Goal: Task Accomplishment & Management: Use online tool/utility

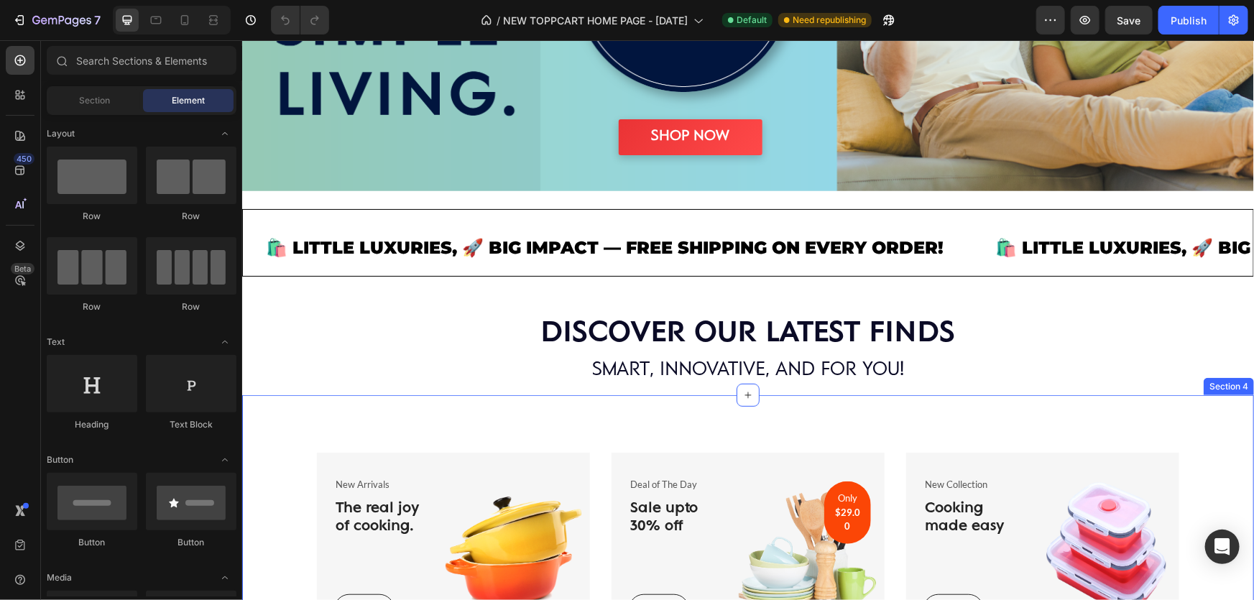
scroll to position [392, 0]
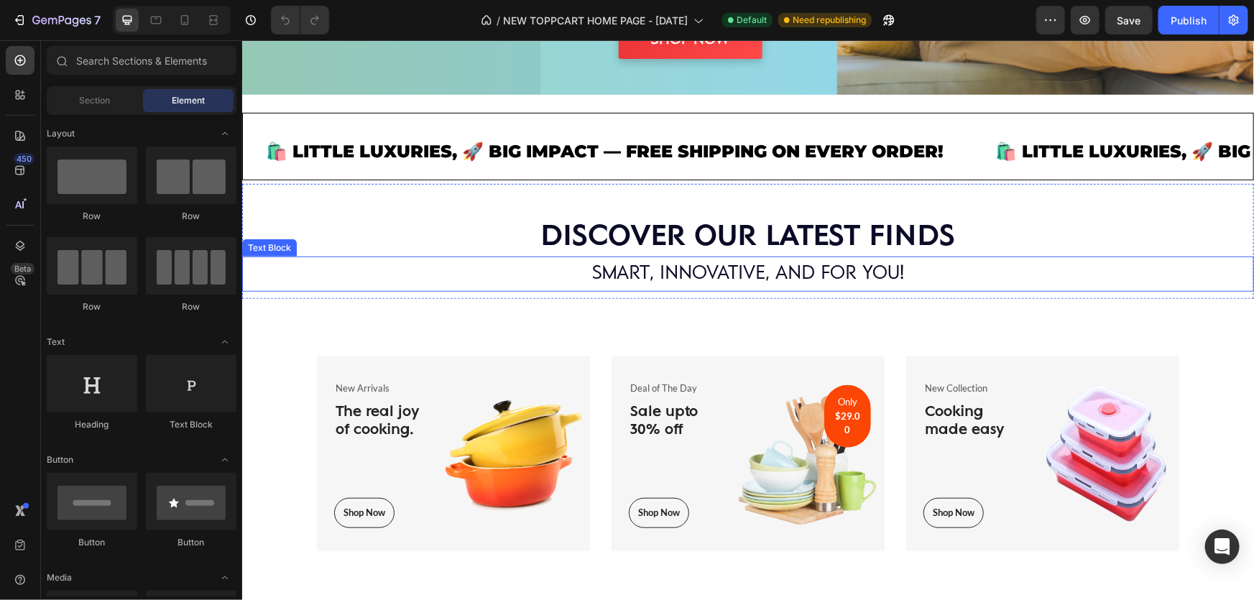
click at [734, 266] on p "SMART, INNOVATIVE, AND FOR YOU!" at bounding box center [747, 273] width 1009 height 32
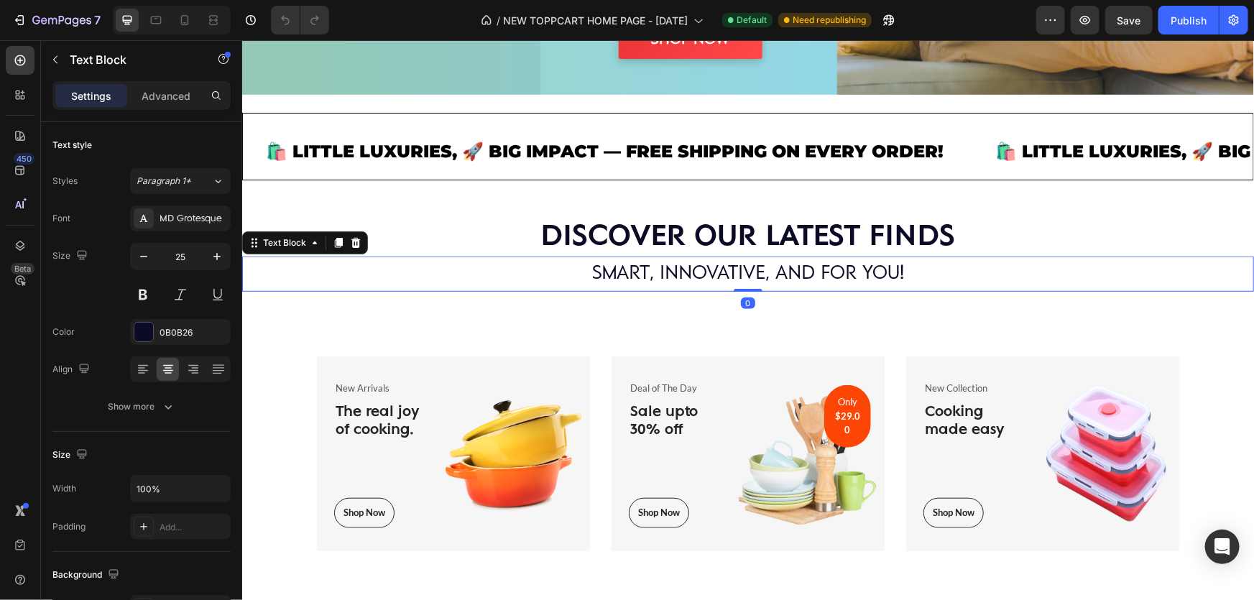
click at [931, 270] on p "SMART, INNOVATIVE, AND FOR YOU!" at bounding box center [747, 273] width 1009 height 32
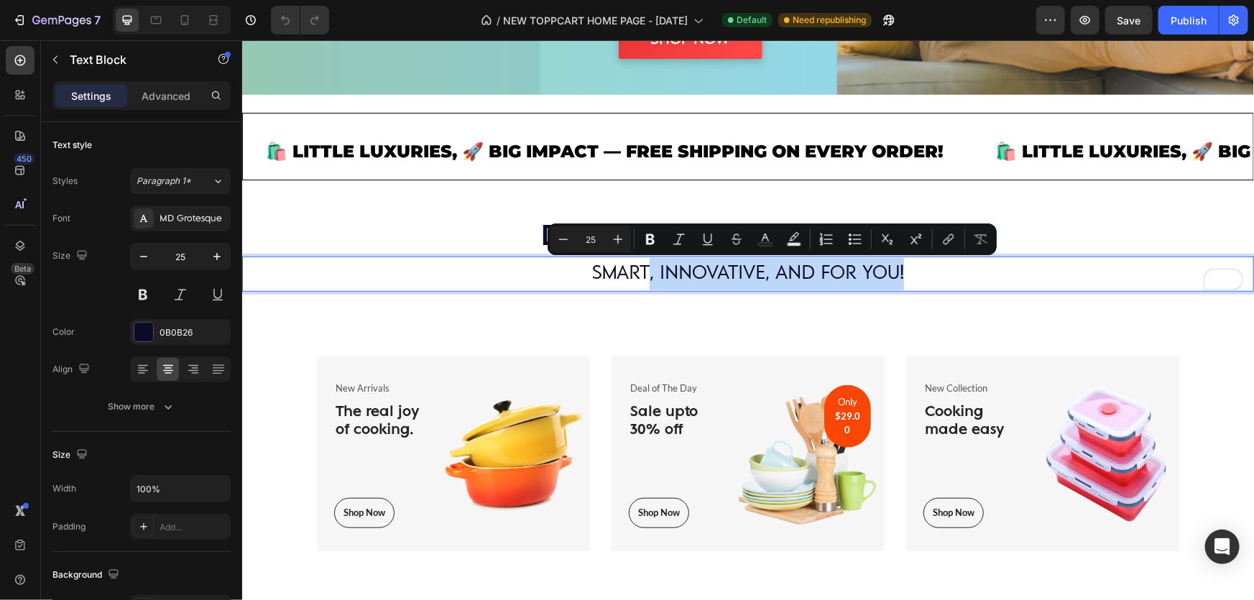
drag, startPoint x: 870, startPoint y: 273, endPoint x: 644, endPoint y: 280, distance: 225.8
click at [644, 280] on p "SMART, INNOVATIVE, AND FOR YOU!" at bounding box center [747, 273] width 1009 height 32
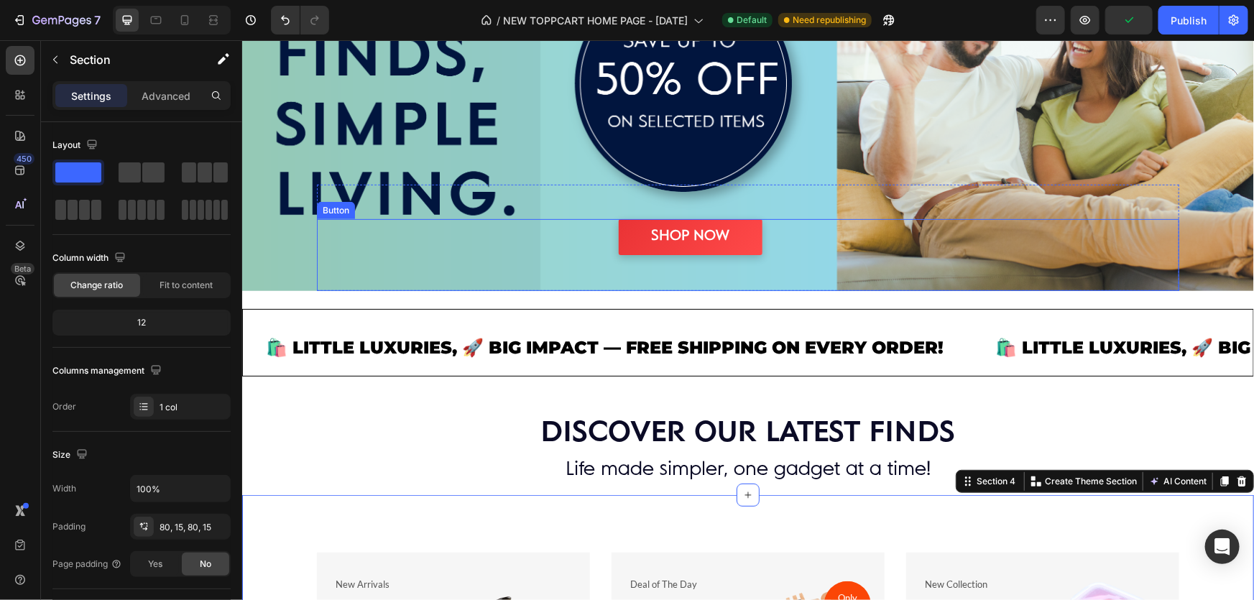
scroll to position [130, 0]
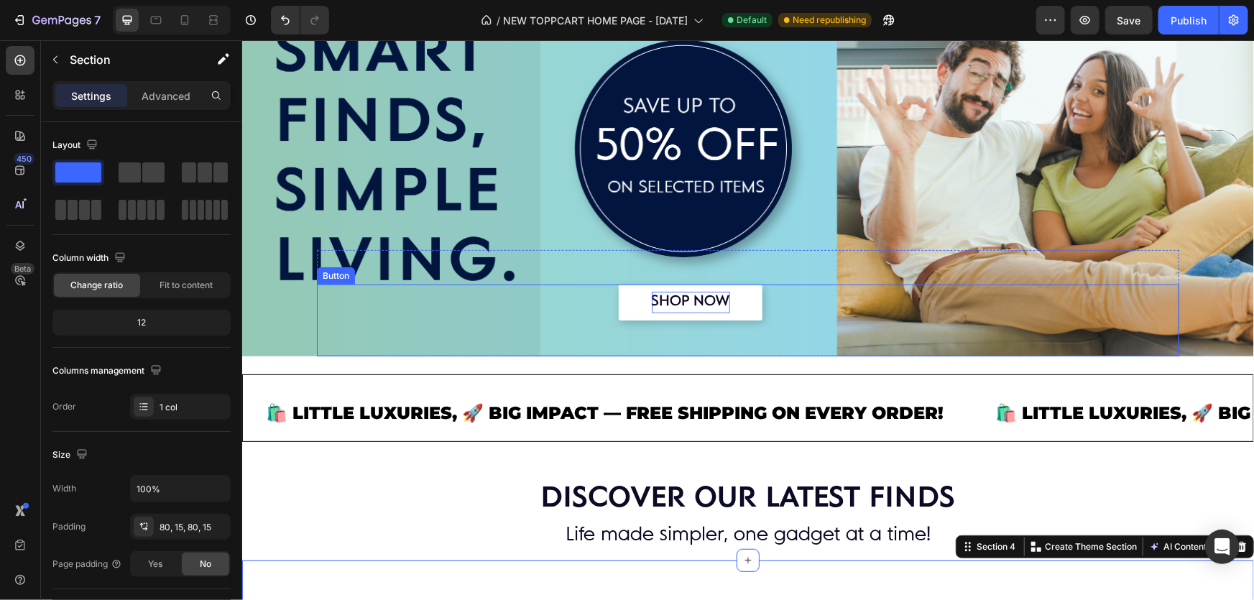
click at [682, 295] on strong "SHOP NOW" at bounding box center [690, 301] width 78 height 14
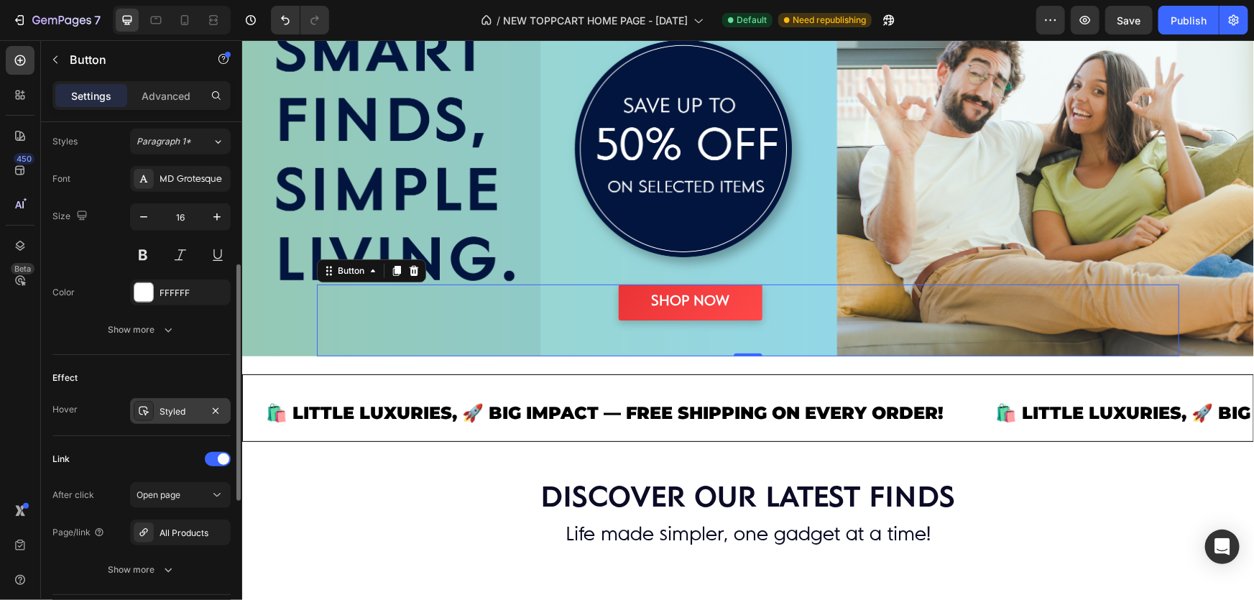
scroll to position [588, 0]
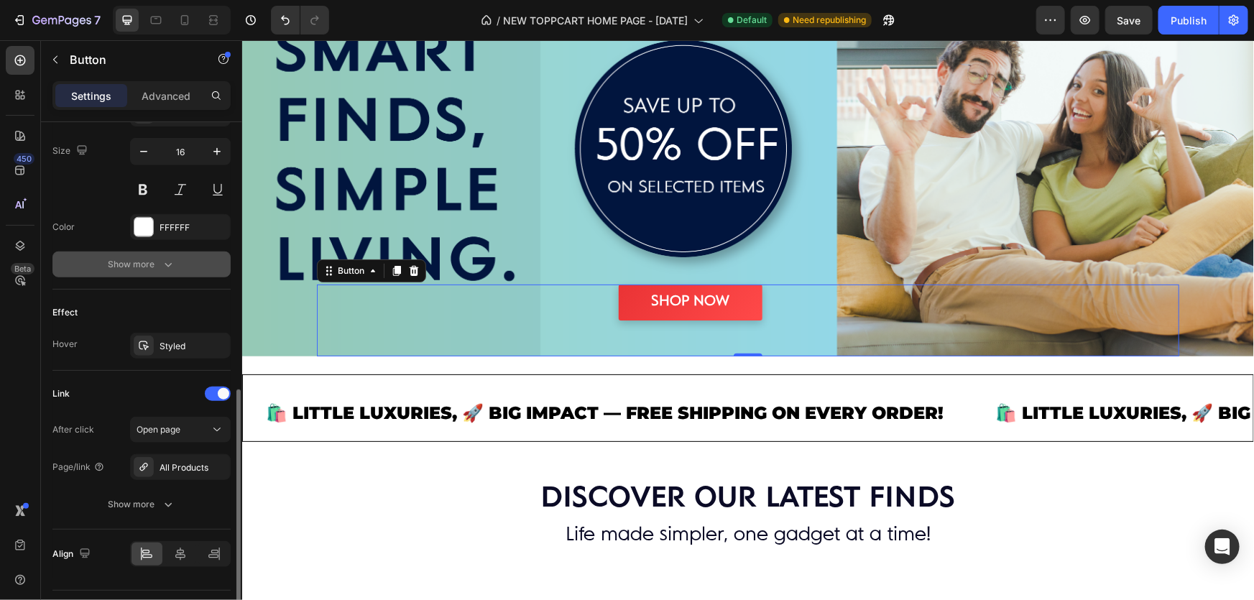
click at [168, 262] on icon "button" at bounding box center [168, 264] width 14 height 14
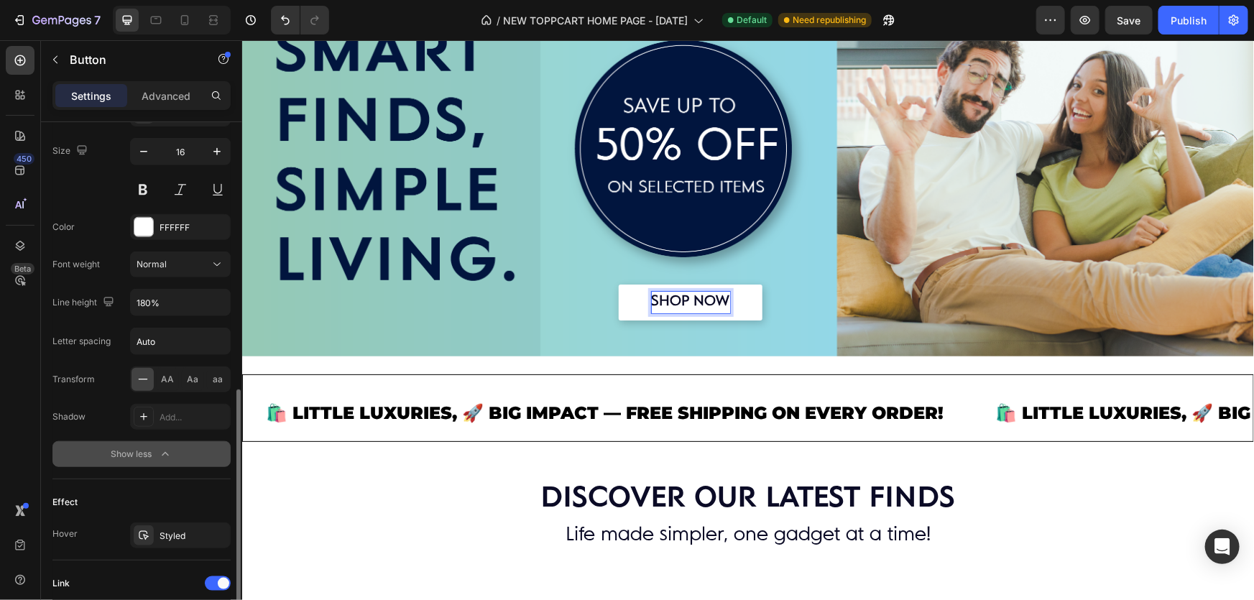
click at [692, 294] on strong "SHOP NOW" at bounding box center [690, 301] width 78 height 14
click at [651, 294] on strong "SHOP NOW" at bounding box center [690, 301] width 78 height 14
click at [711, 301] on strong "SHOP NOW" at bounding box center [690, 301] width 78 height 14
click at [721, 298] on strong "SHOP NOW" at bounding box center [690, 301] width 78 height 14
drag, startPoint x: 720, startPoint y: 296, endPoint x: 644, endPoint y: 297, distance: 76.2
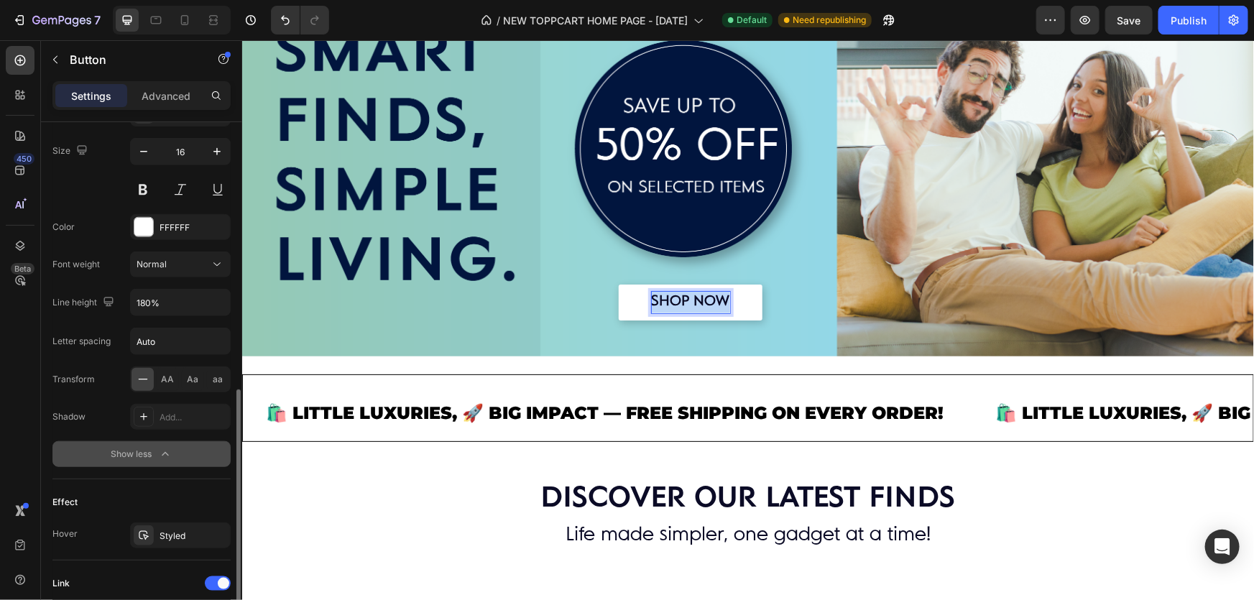
click at [644, 297] on link "SHOP NOW" at bounding box center [690, 302] width 144 height 36
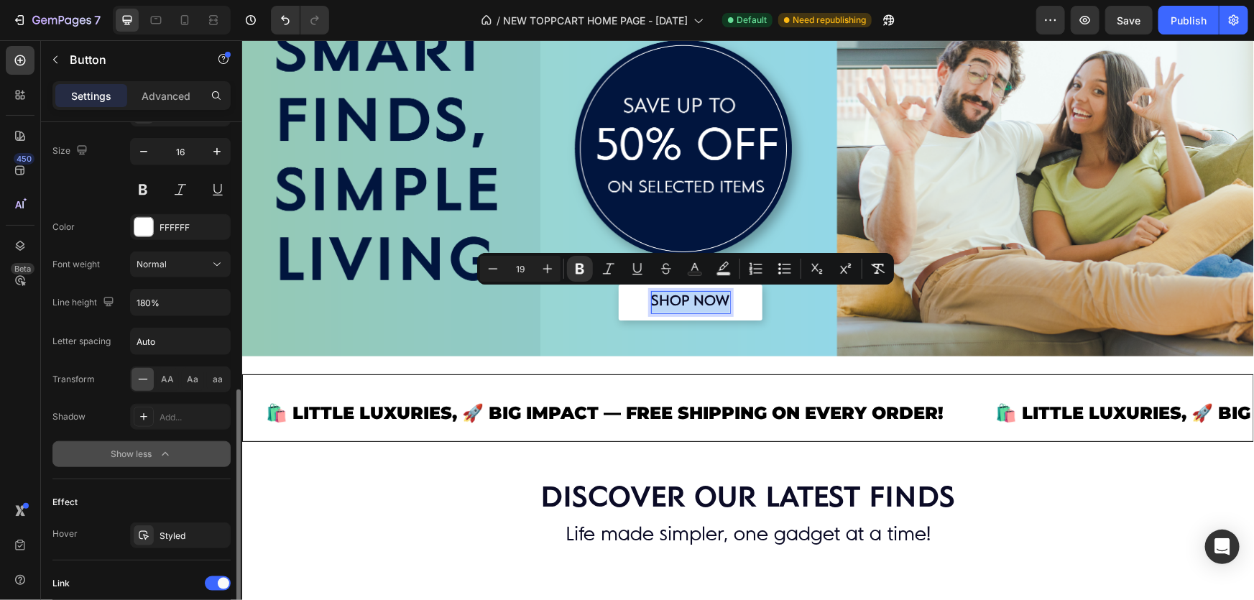
click at [696, 301] on strong "SHOP NOW" at bounding box center [690, 301] width 78 height 14
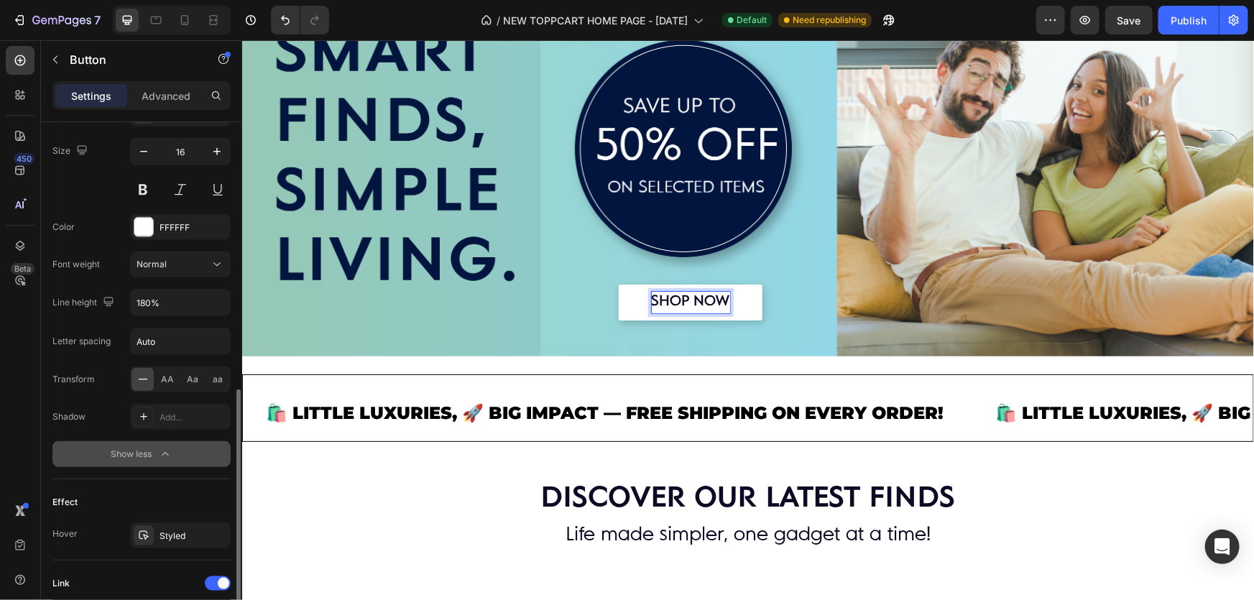
click at [720, 296] on strong "SHOP NOW" at bounding box center [690, 301] width 78 height 14
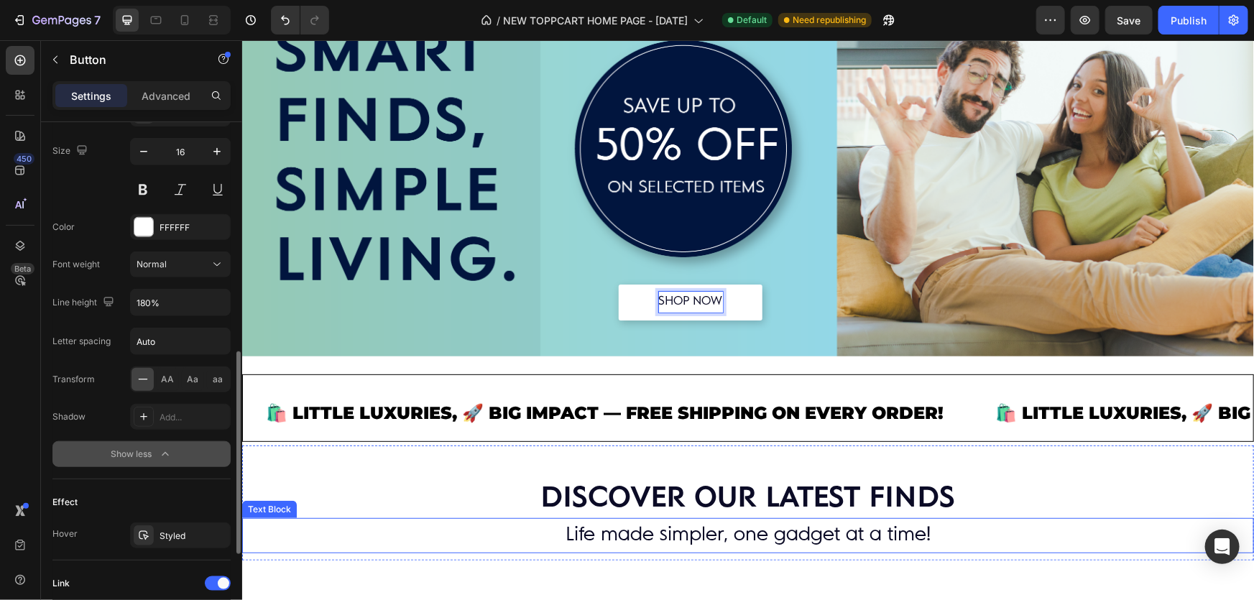
click at [442, 522] on p "Life made simpler, one gadget at a time!" at bounding box center [747, 535] width 1009 height 32
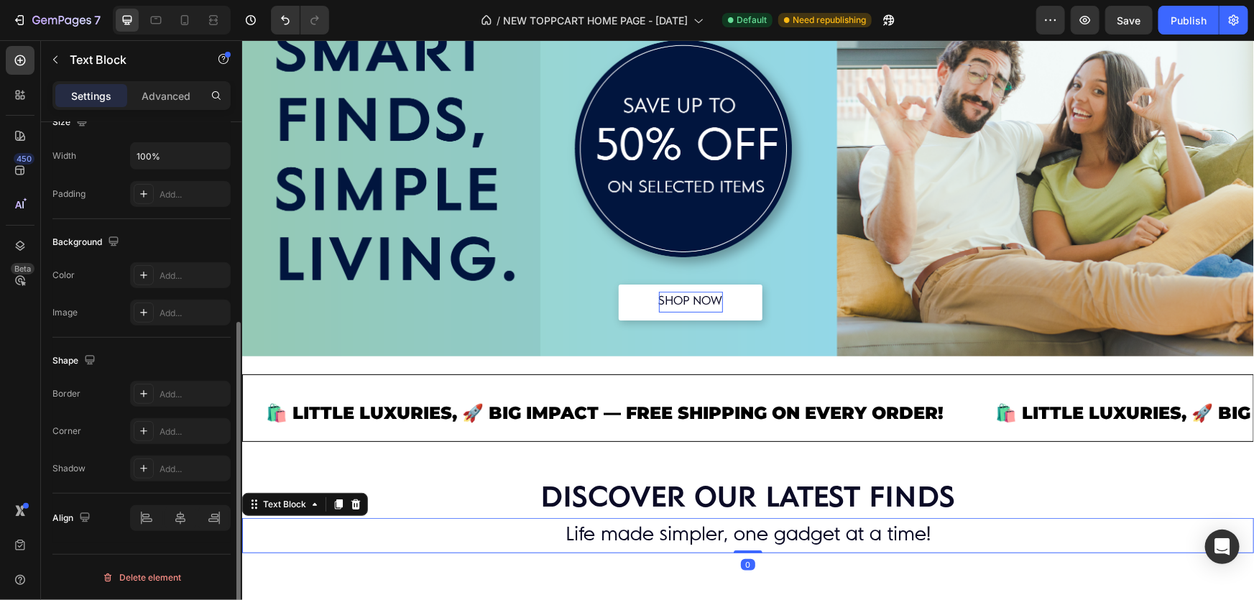
scroll to position [0, 0]
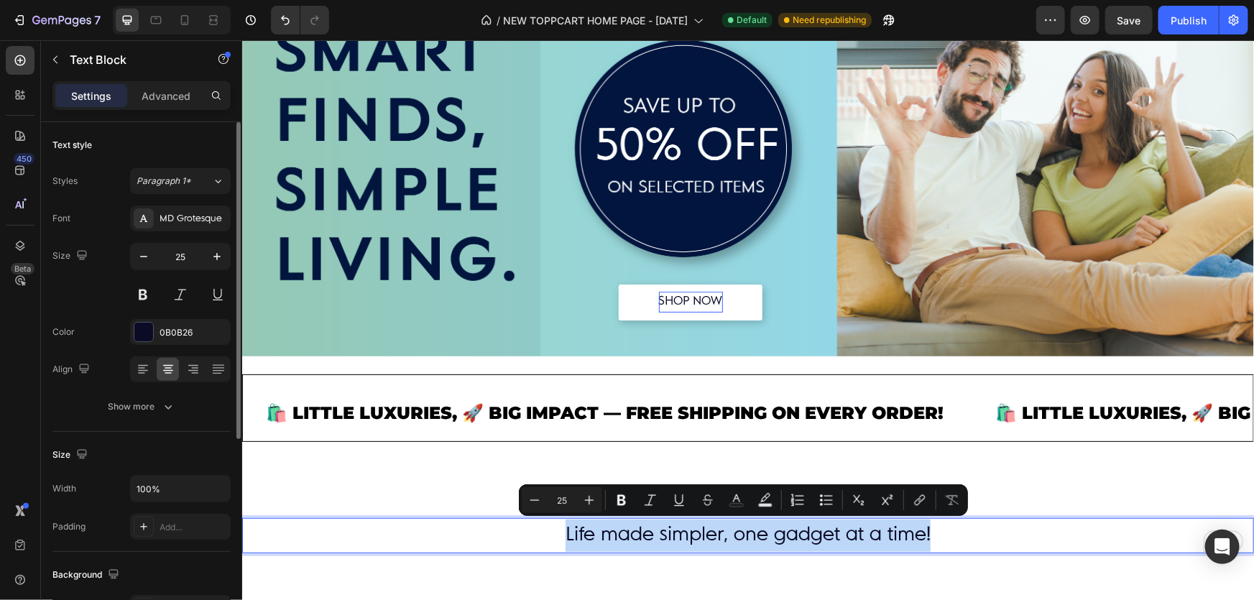
drag, startPoint x: 916, startPoint y: 533, endPoint x: 552, endPoint y: 531, distance: 363.8
click at [552, 531] on p "Life made simpler, one gadget at a time!" at bounding box center [747, 535] width 1009 height 32
copy p "Life made simpler, one gadget at a time!"
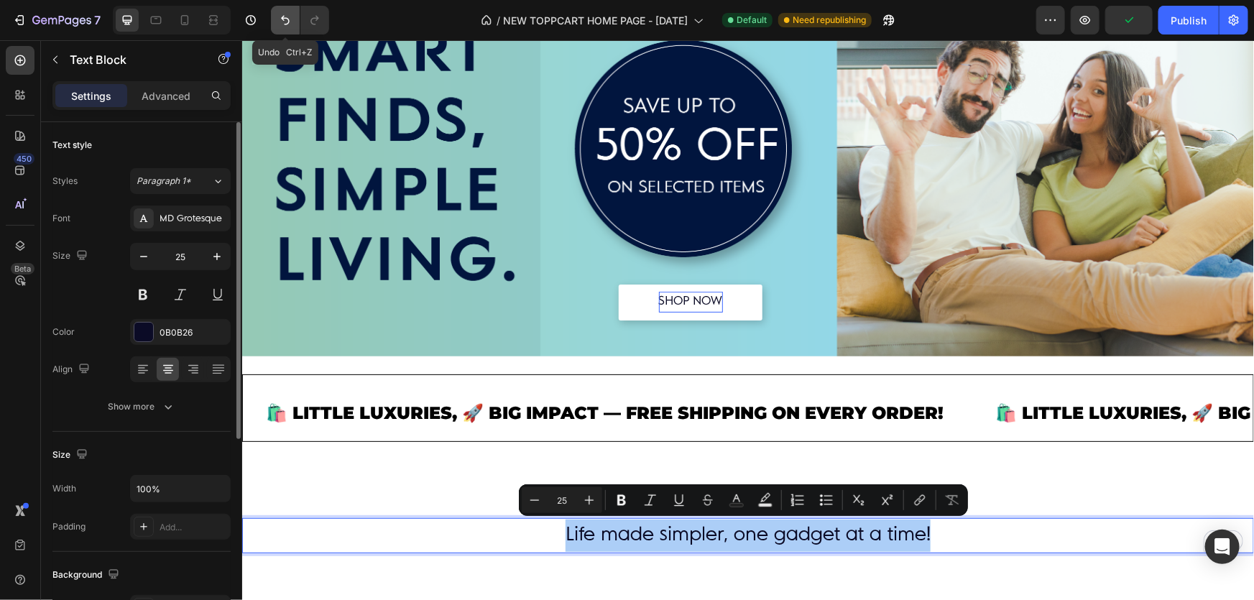
click at [289, 21] on icon "Undo/Redo" at bounding box center [285, 20] width 14 height 14
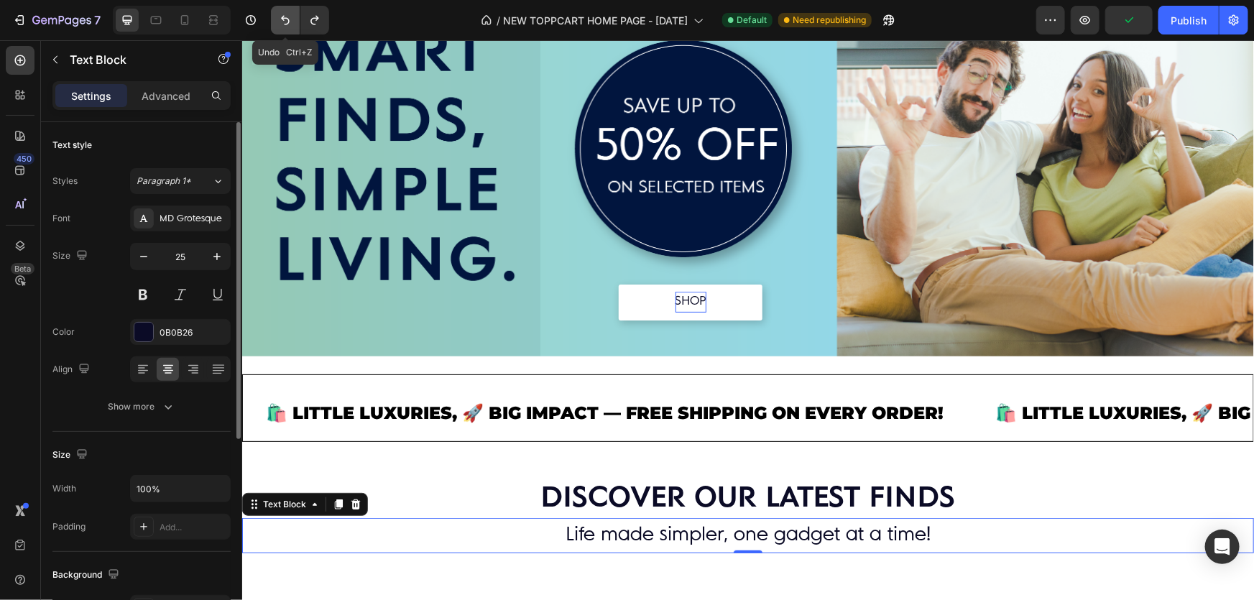
click at [278, 17] on icon "Undo/Redo" at bounding box center [285, 20] width 14 height 14
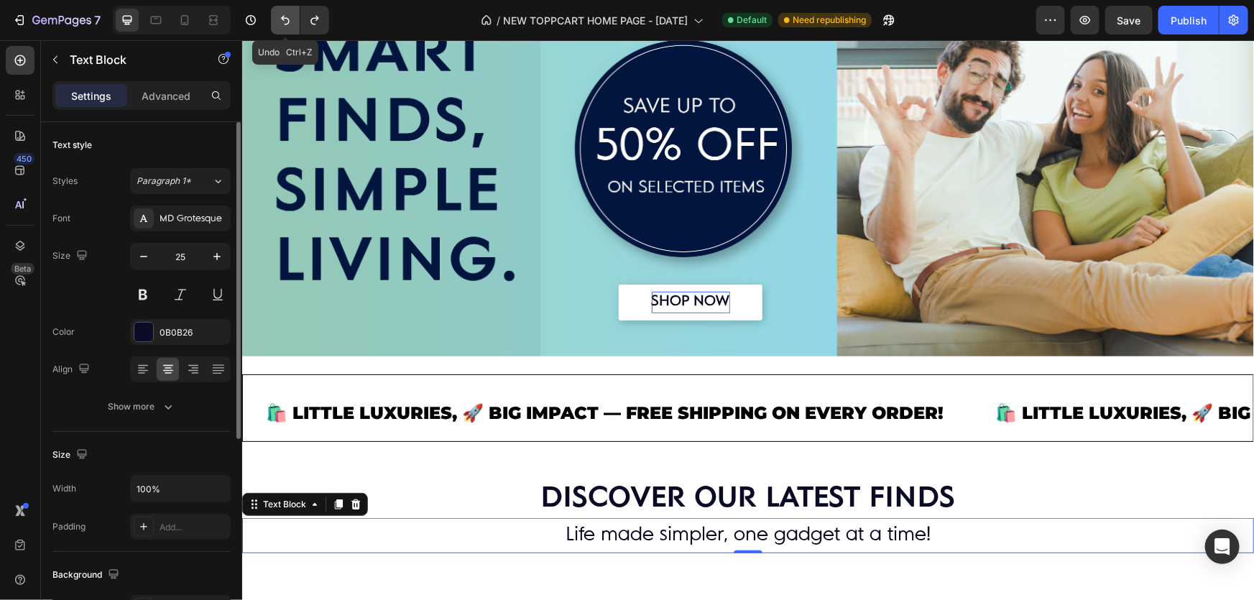
click at [285, 21] on icon "Undo/Redo" at bounding box center [285, 20] width 14 height 14
click at [318, 17] on icon "Undo/Redo" at bounding box center [315, 20] width 14 height 14
click at [311, 18] on icon "Undo/Redo" at bounding box center [315, 20] width 14 height 14
click at [288, 17] on icon "Undo/Redo" at bounding box center [285, 20] width 14 height 14
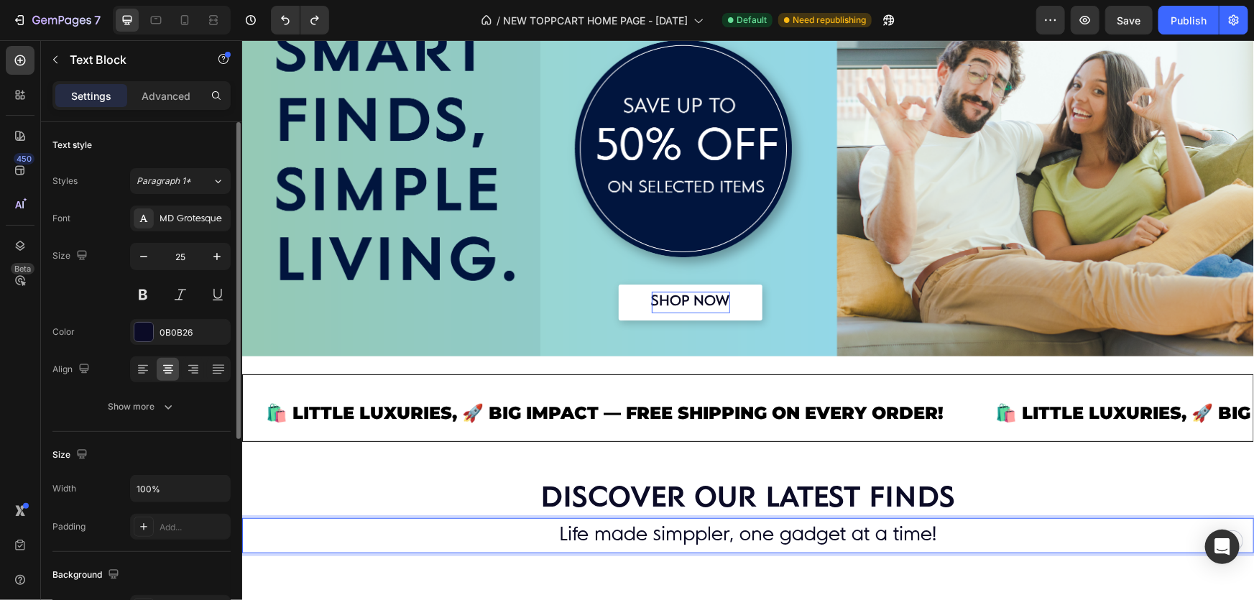
click at [702, 533] on p "Life made simppler, one gadget at a time!" at bounding box center [747, 535] width 1009 height 32
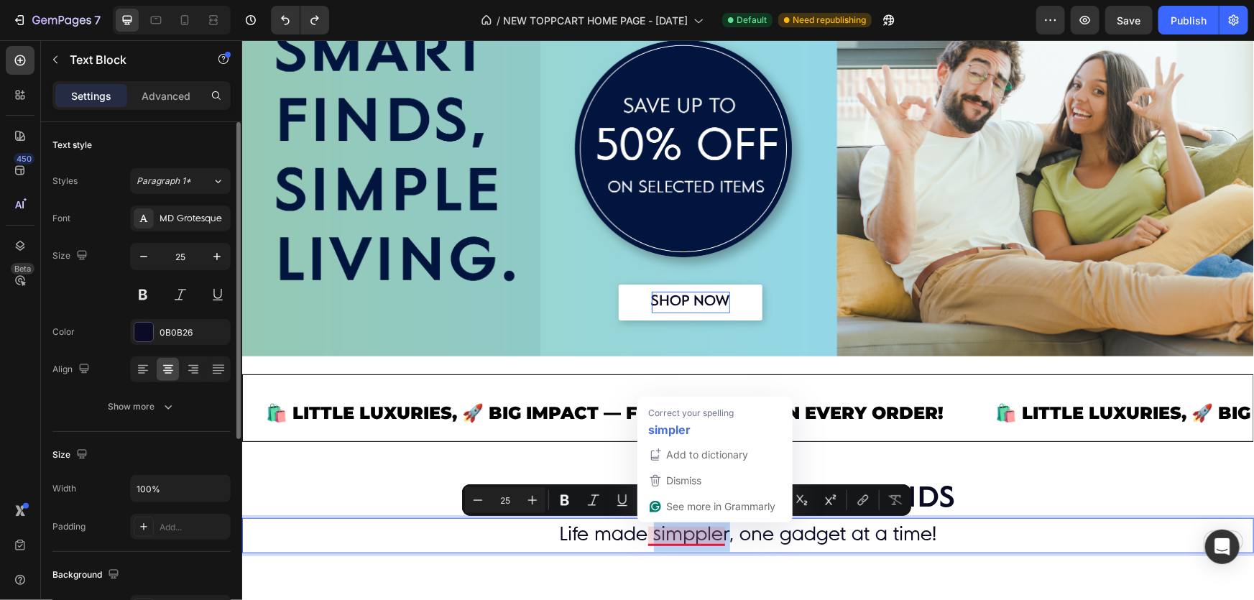
click at [697, 534] on p "Life made simppler, one gadget at a time!" at bounding box center [747, 535] width 1009 height 32
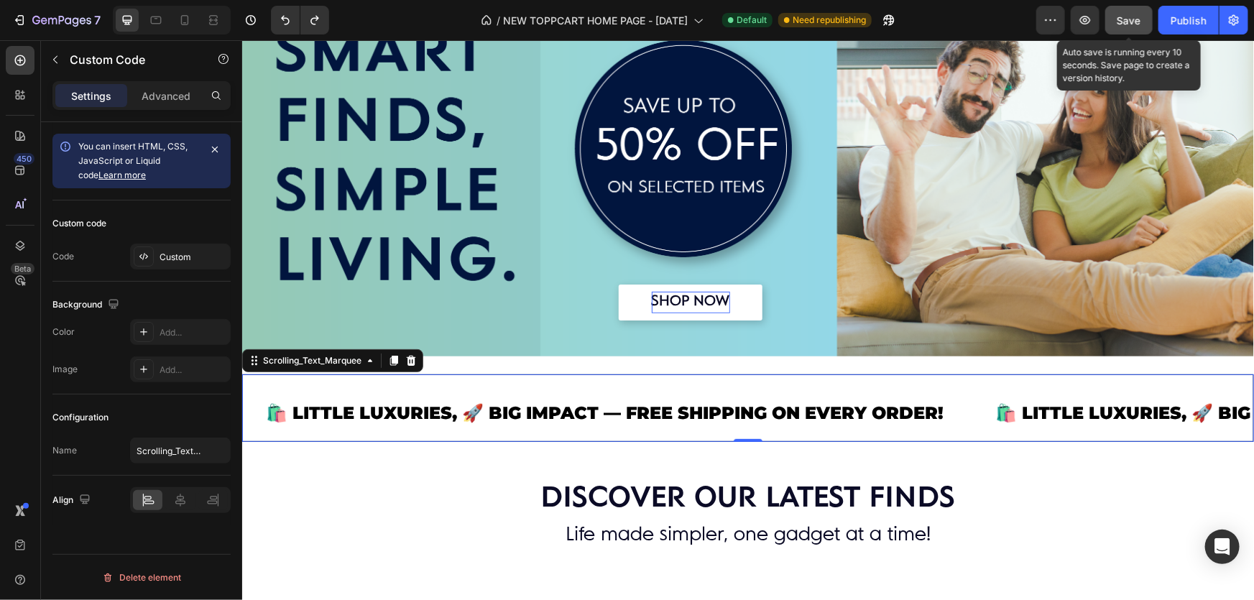
click at [1114, 18] on button "Save" at bounding box center [1129, 20] width 47 height 29
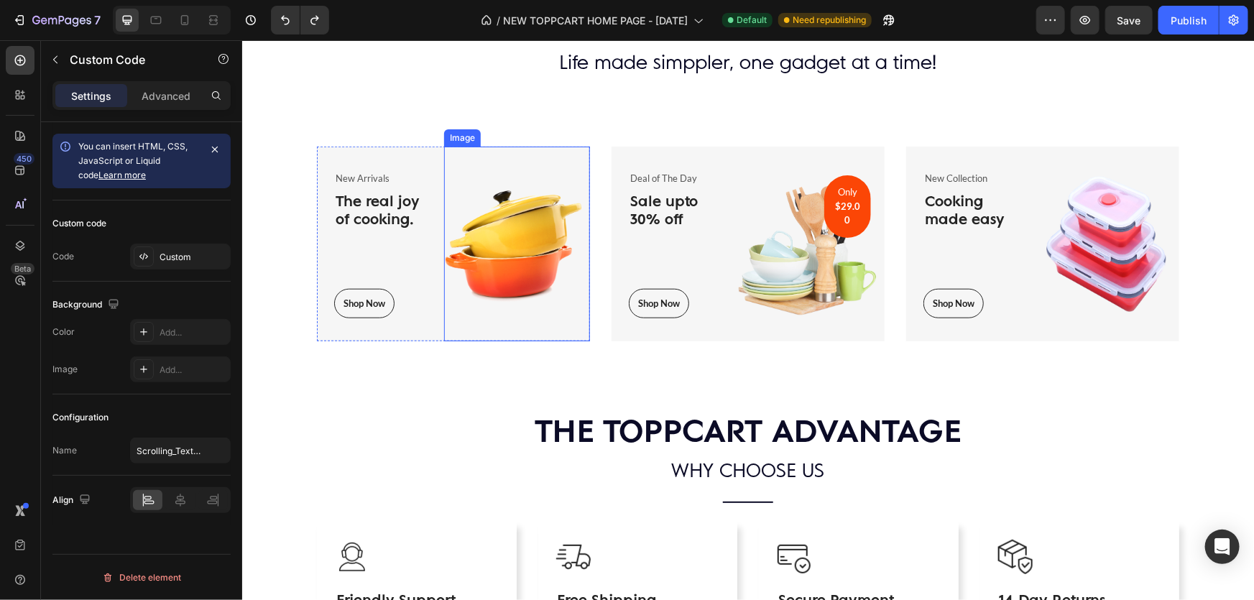
scroll to position [75, 0]
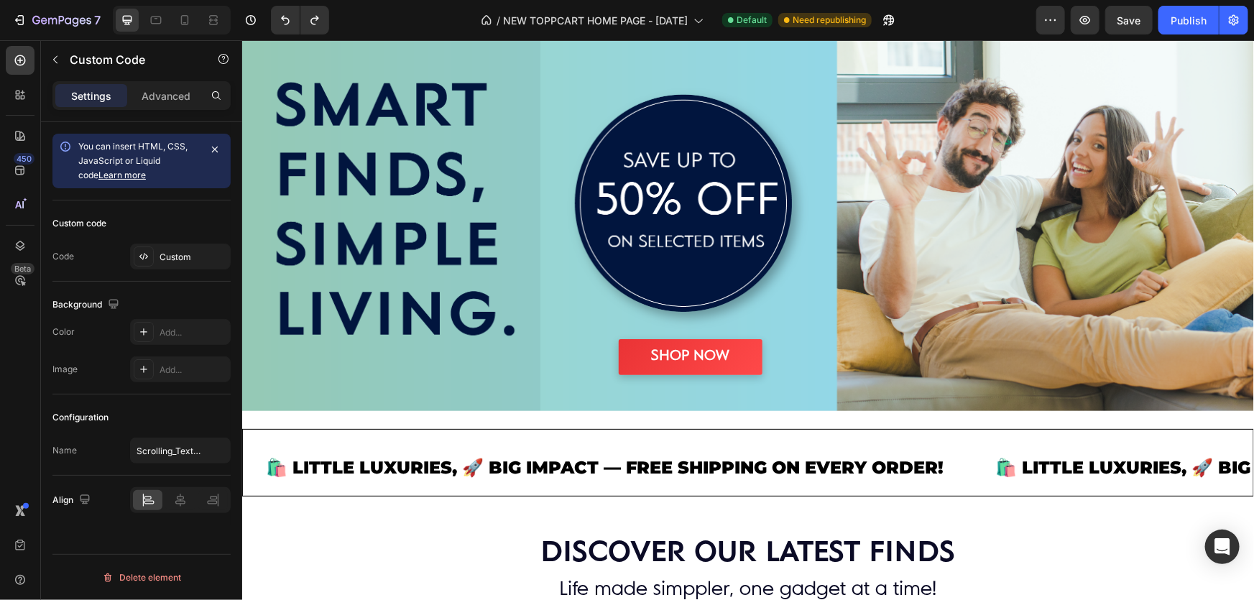
click at [190, 265] on div "Custom" at bounding box center [180, 257] width 101 height 26
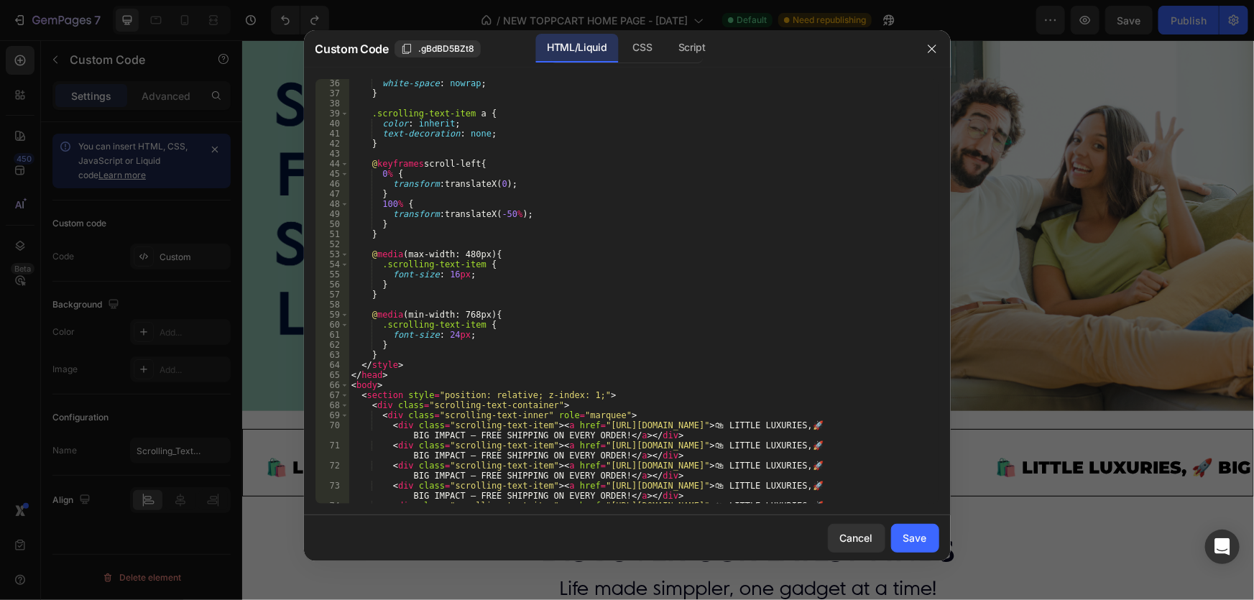
scroll to position [470, 0]
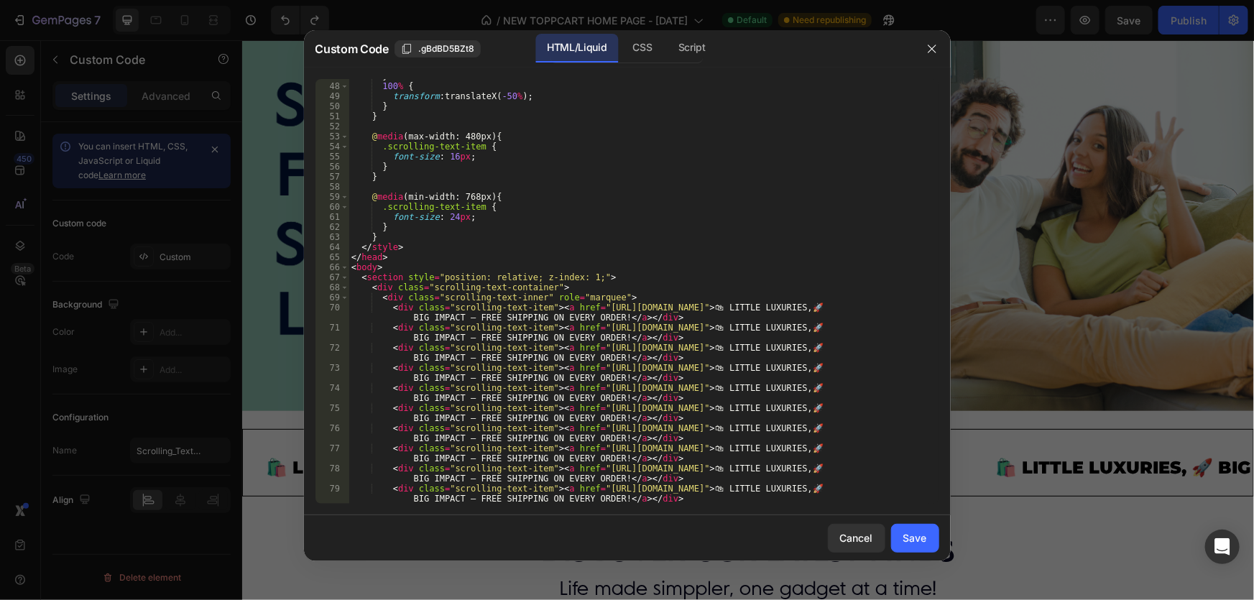
type textarea "<div class="scrolling-text-item"><a href="https://toppcart.com/collections/all-…"
drag, startPoint x: 408, startPoint y: 316, endPoint x: 552, endPoint y: 321, distance: 144.6
click at [552, 321] on div "} 100 % { transform : translateX( -50 % ) ; } } @ media (max-width: 480px) { .s…" at bounding box center [639, 298] width 581 height 455
drag, startPoint x: 812, startPoint y: 306, endPoint x: 605, endPoint y: 320, distance: 206.8
click at [605, 320] on div "} 100 % { transform : translateX( -50 % ) ; } } @ media (max-width: 480px) { .s…" at bounding box center [639, 298] width 581 height 455
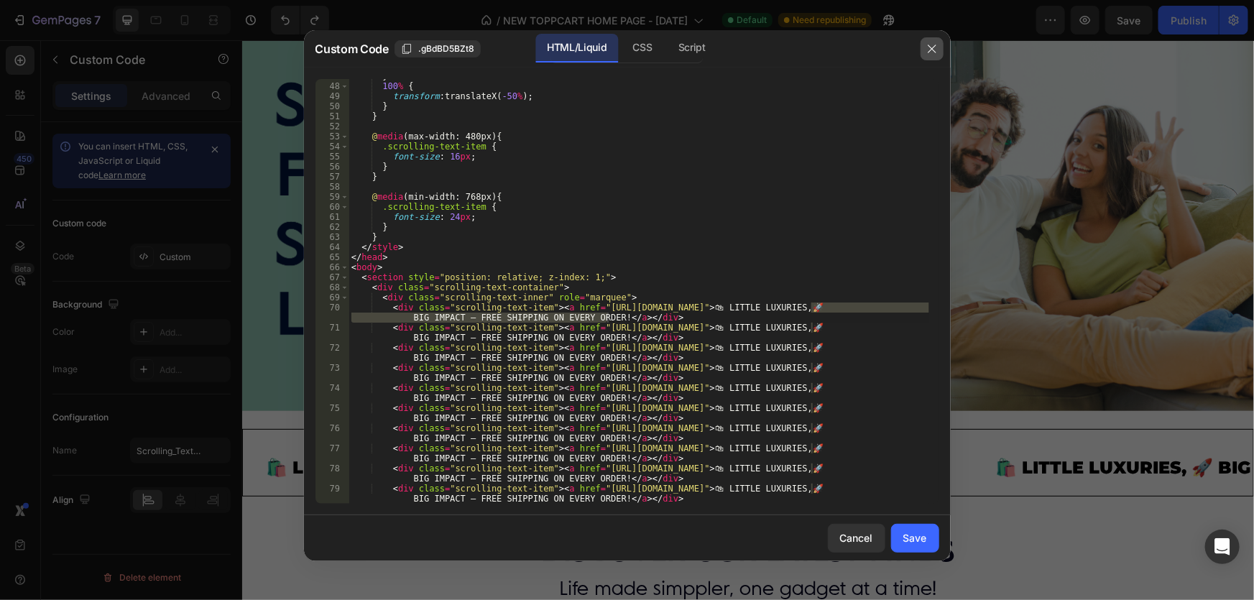
click at [933, 50] on icon "button" at bounding box center [932, 49] width 8 height 8
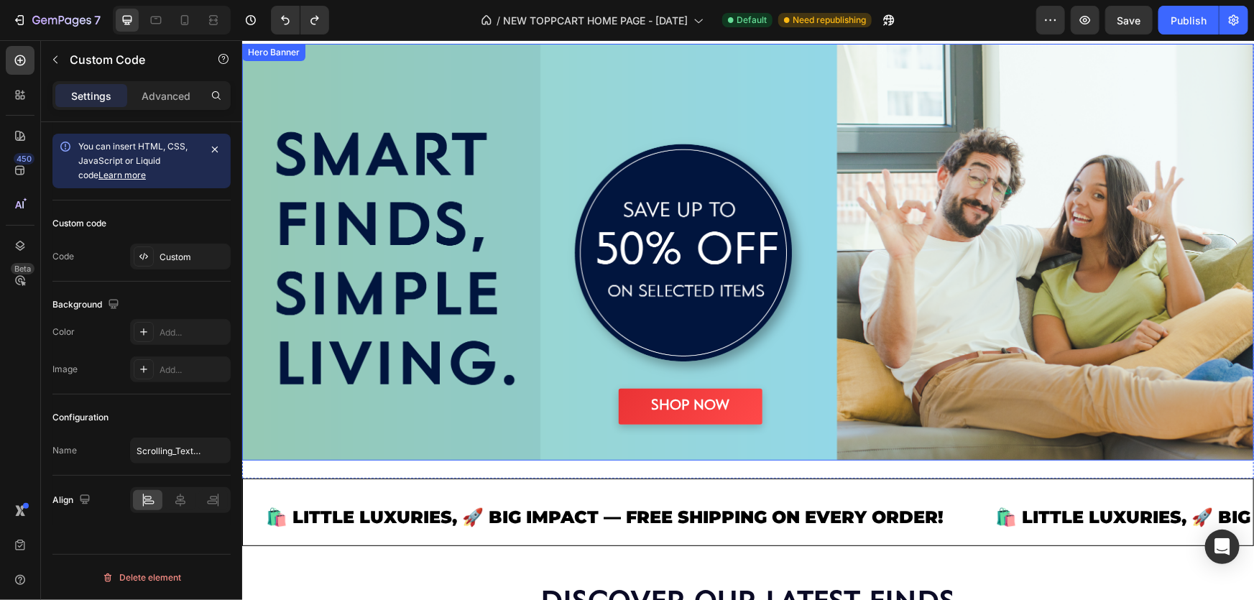
scroll to position [0, 0]
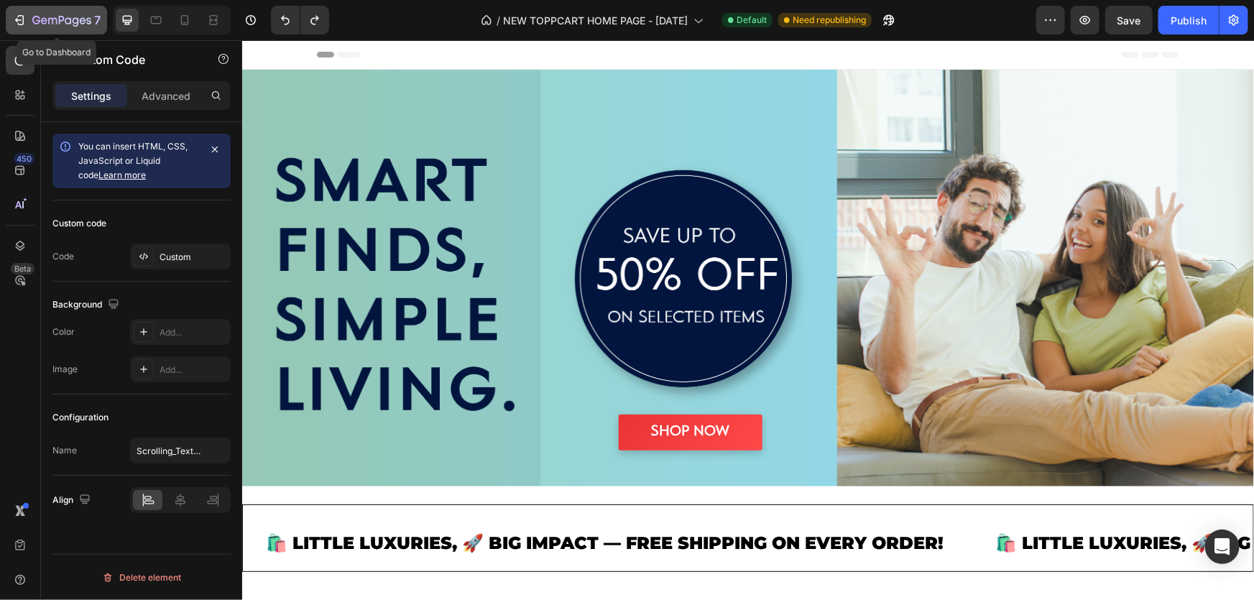
drag, startPoint x: 72, startPoint y: 18, endPoint x: 47, endPoint y: 16, distance: 25.3
click at [47, 16] on icon "button" at bounding box center [61, 21] width 59 height 12
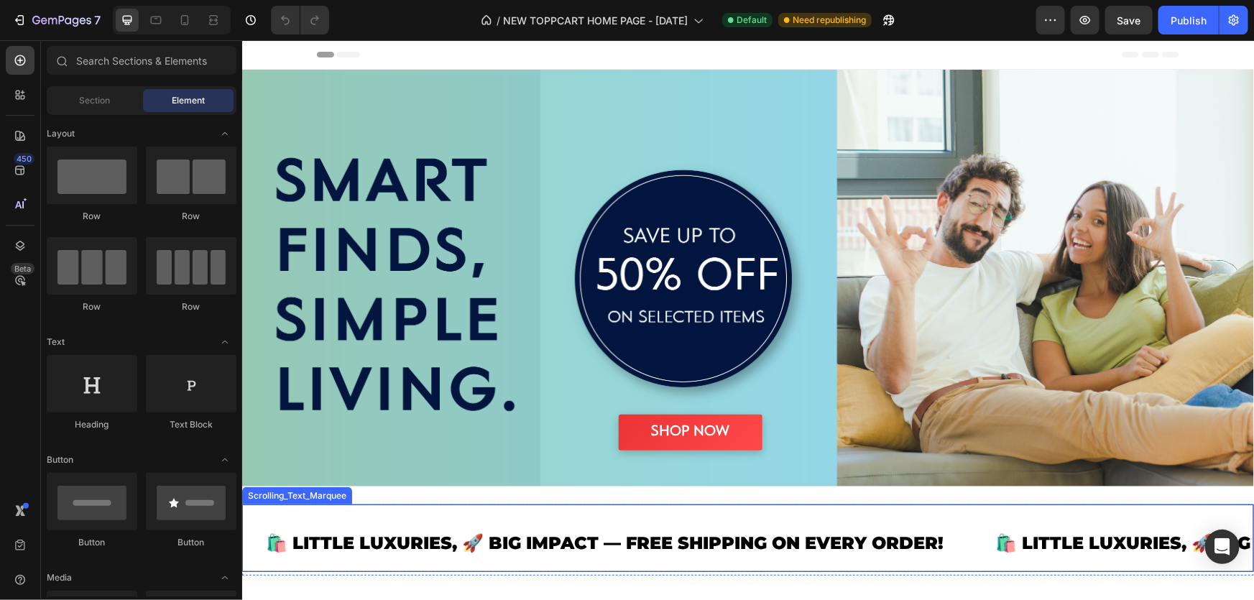
click at [597, 532] on link "🛍️ LITTLE LUXURIES, 🚀 BIG IMPACT — FREE SHIPPING ON EVERY ORDER!" at bounding box center [594, 542] width 678 height 21
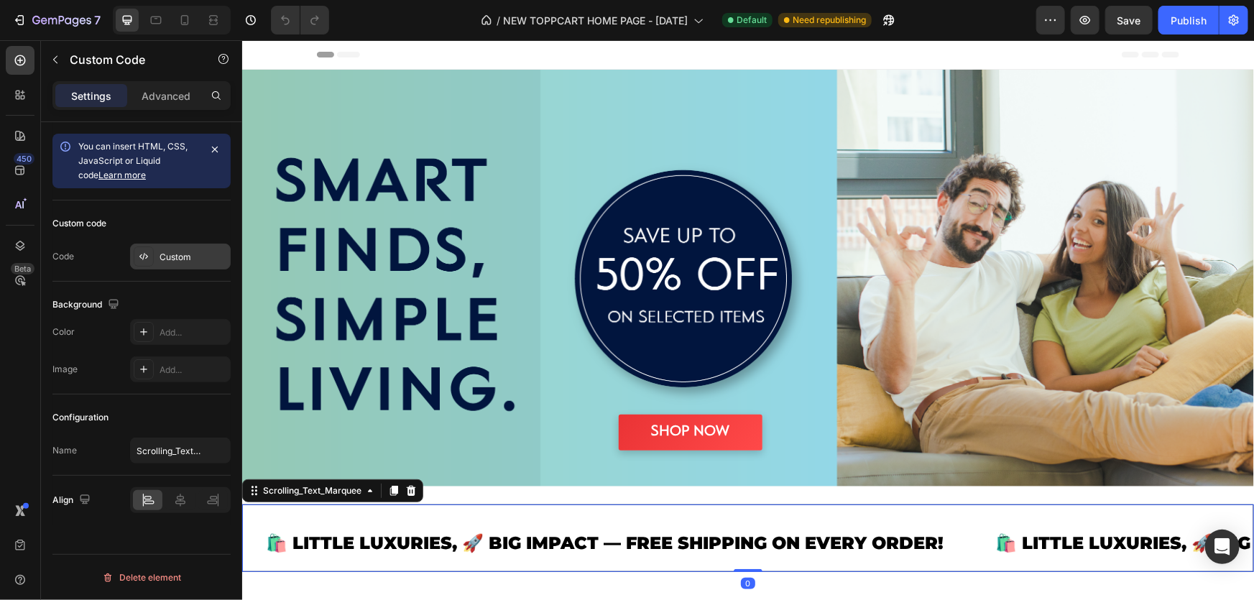
click at [165, 259] on div "Custom" at bounding box center [194, 257] width 68 height 13
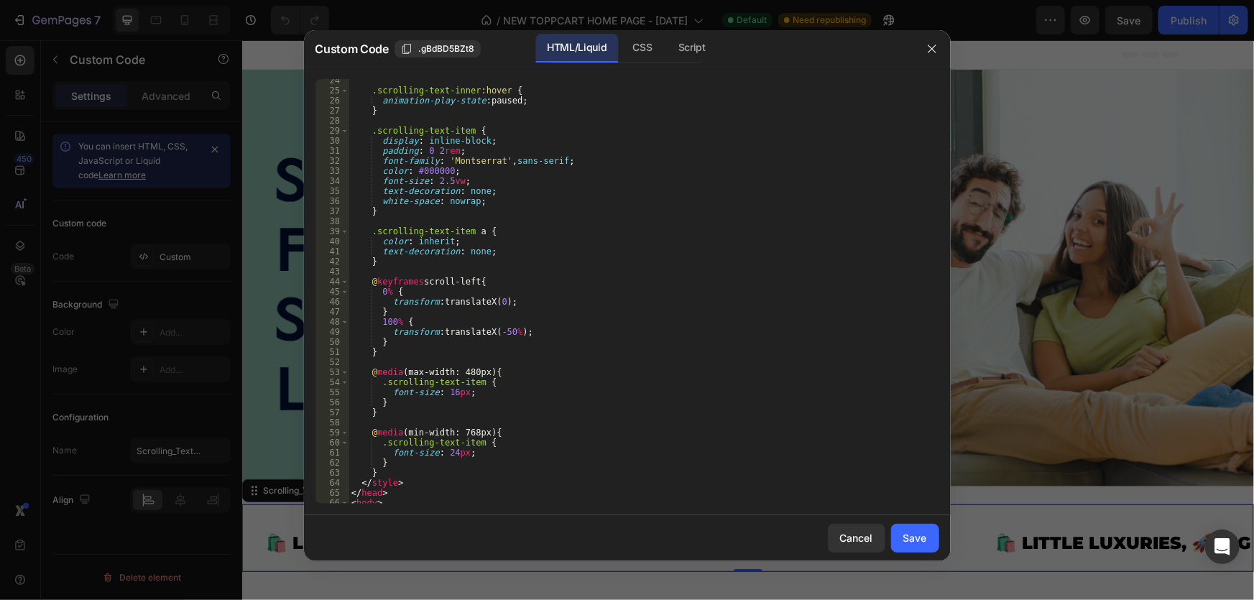
scroll to position [470, 0]
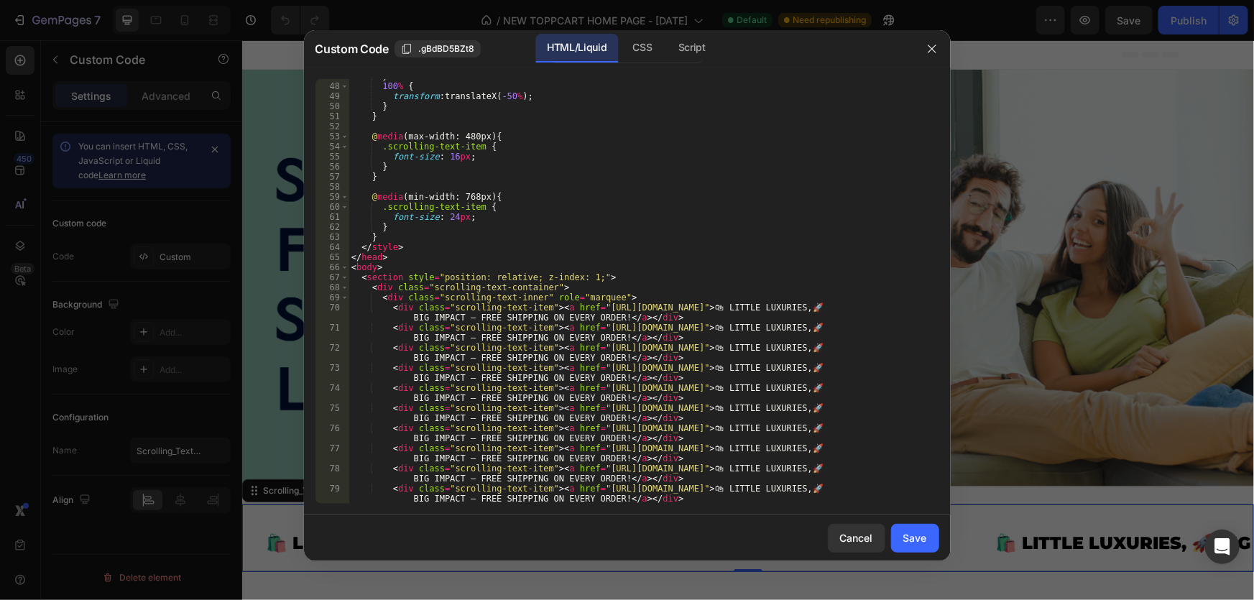
type textarea "<div class="scrolling-text-item"><a href="[URL][DOMAIN_NAME]">🛍️ LITTLE LUXURIE…"
drag, startPoint x: 812, startPoint y: 308, endPoint x: 853, endPoint y: 323, distance: 43.7
click at [853, 323] on div "} 100 % { transform : translateX( -50 % ) ; } } @ media (max-width: 480px) { .s…" at bounding box center [639, 298] width 581 height 455
click at [835, 309] on div "} 100 % { transform : translateX( -50 % ) ; } } @ media (max-width: 480px) { .s…" at bounding box center [639, 291] width 581 height 425
drag, startPoint x: 812, startPoint y: 306, endPoint x: 605, endPoint y: 319, distance: 207.5
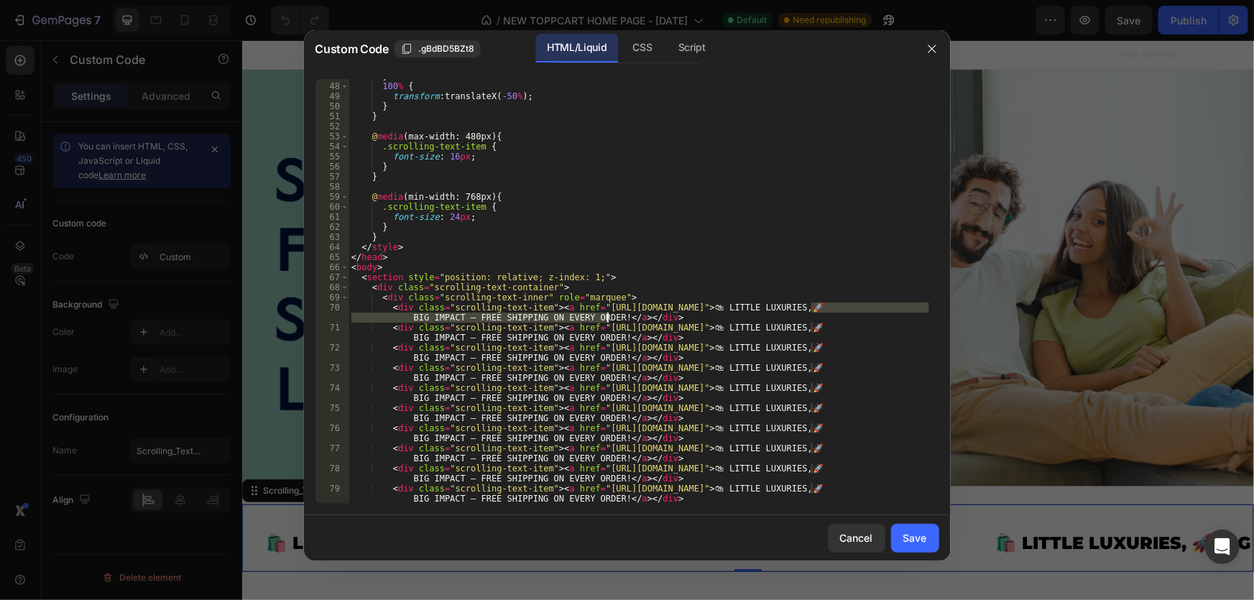
click at [605, 319] on div "} 100 % { transform : translateX( -50 % ) ; } } @ media (max-width: 480px) { .s…" at bounding box center [639, 298] width 581 height 455
click at [929, 43] on icon "button" at bounding box center [933, 49] width 12 height 12
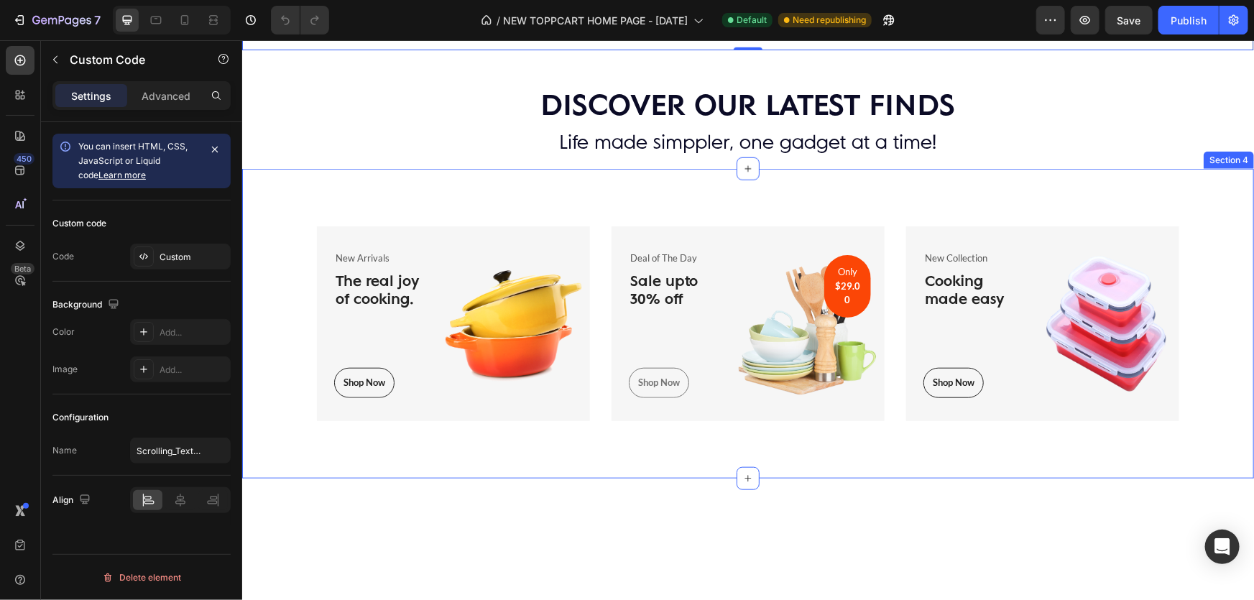
scroll to position [523, 0]
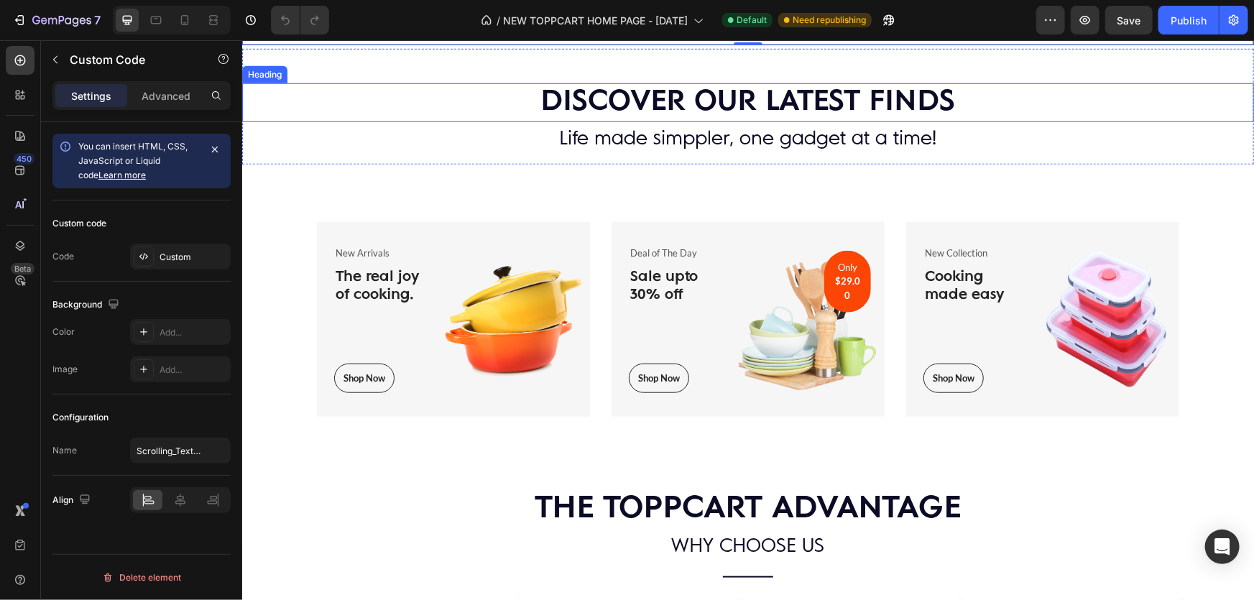
click at [712, 106] on h2 "DISCOVER OUR LATEST FINDS" at bounding box center [748, 102] width 1012 height 38
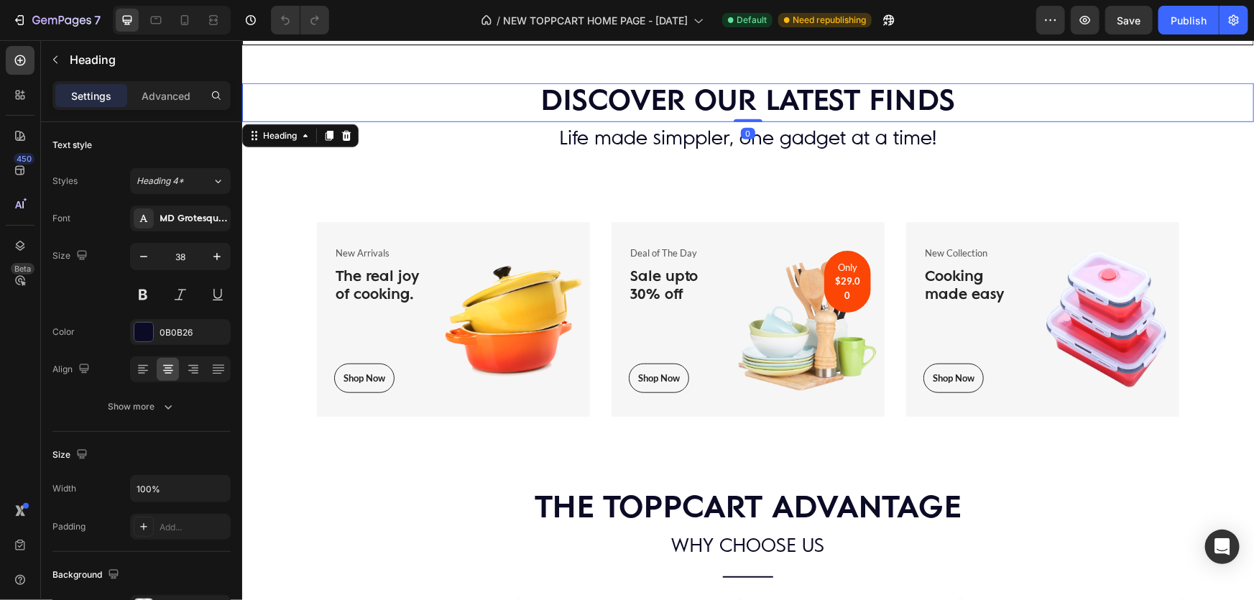
click at [761, 103] on h2 "DISCOVER OUR LATEST FINDS" at bounding box center [748, 102] width 1012 height 38
click at [869, 109] on p "DISCOVER OUR LATEST FINDS" at bounding box center [747, 101] width 1009 height 35
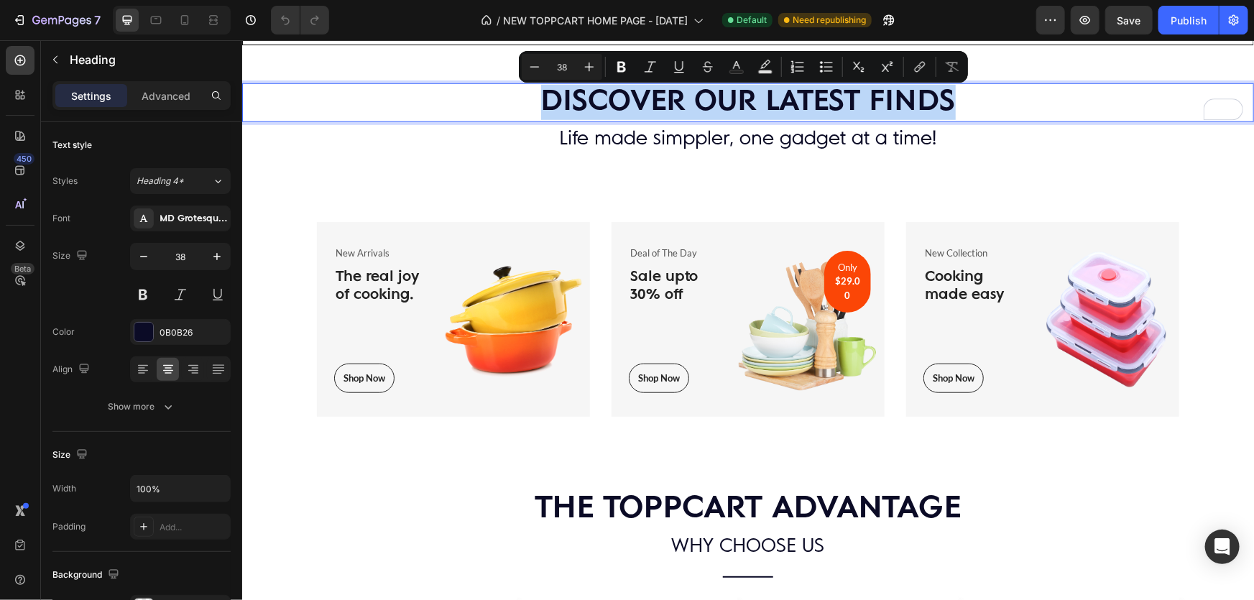
drag, startPoint x: 955, startPoint y: 106, endPoint x: 538, endPoint y: 106, distance: 417.0
click at [538, 106] on p "DISCOVER OUR LATEST FINDS" at bounding box center [747, 101] width 1009 height 35
copy p "DISCOVER OUR LATEST FINDS"
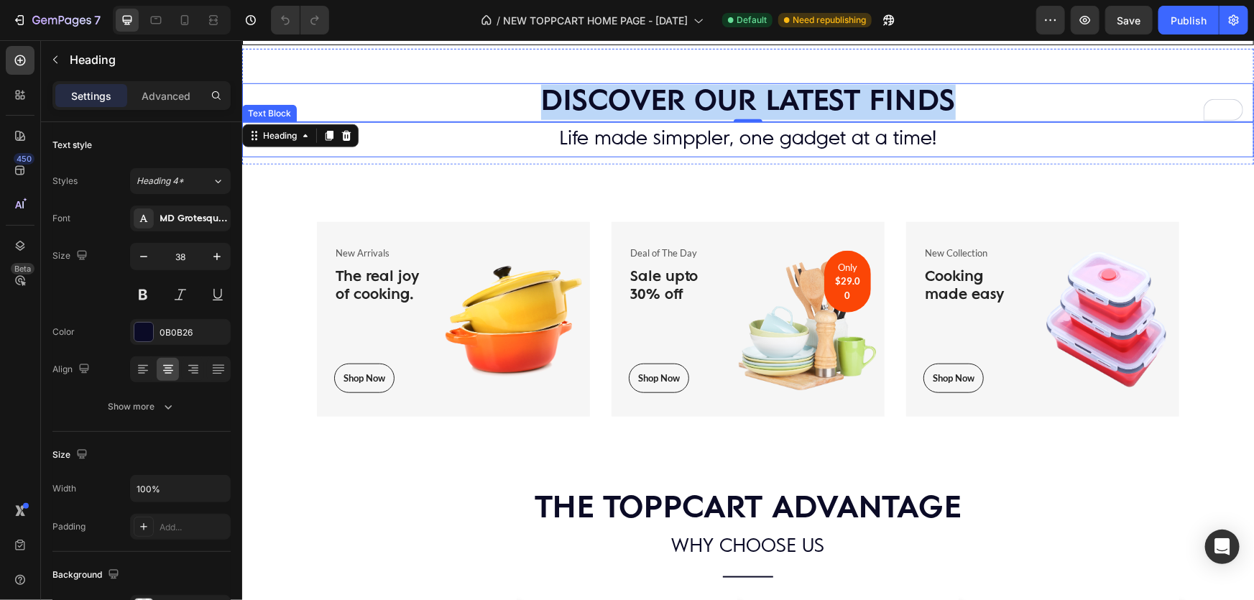
click at [598, 134] on p "Life made simppler, one gadget at a time!" at bounding box center [747, 139] width 1009 height 32
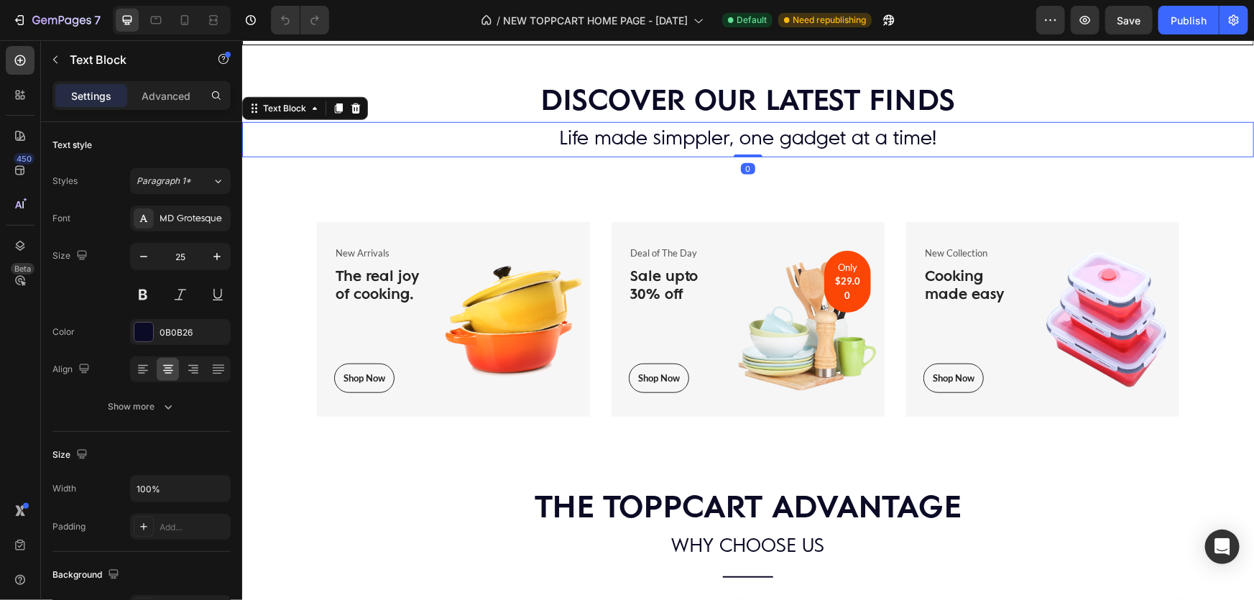
click at [555, 139] on p "Life made simppler, one gadget at a time!" at bounding box center [747, 139] width 1009 height 32
click at [889, 145] on p "Life made simppler, one gadget at a time!" at bounding box center [747, 139] width 1009 height 32
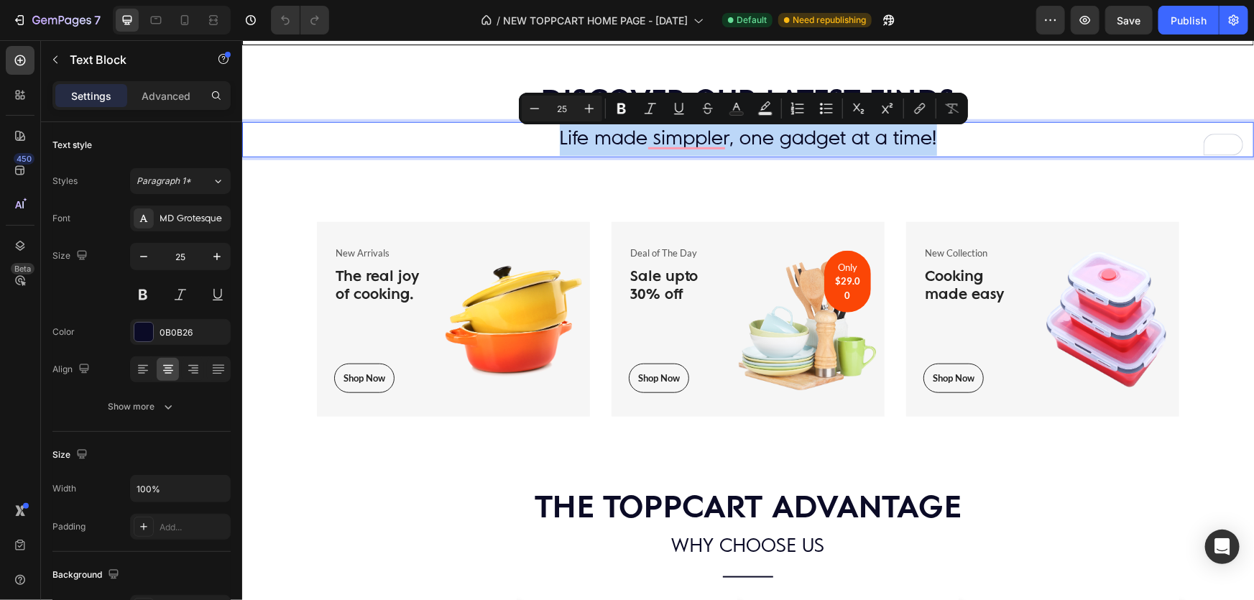
drag, startPoint x: 947, startPoint y: 139, endPoint x: 493, endPoint y: 152, distance: 453.8
click at [493, 152] on p "Life made simppler, one gadget at a time!" at bounding box center [747, 139] width 1009 height 32
copy p "Life made simppler, one gadget at a time!"
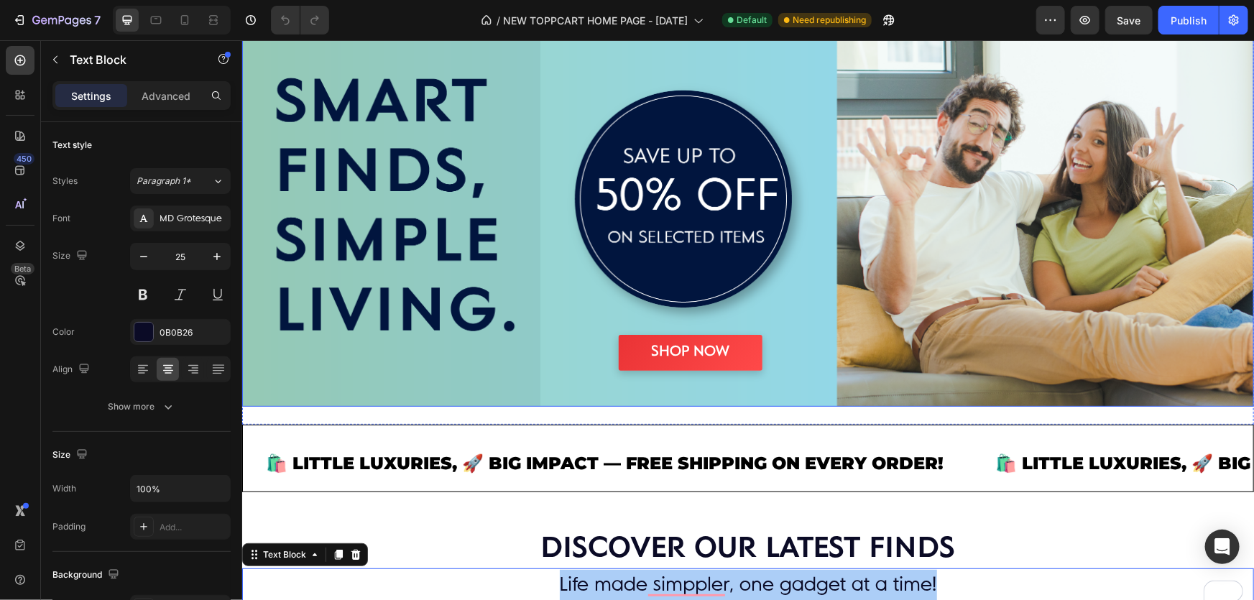
scroll to position [0, 0]
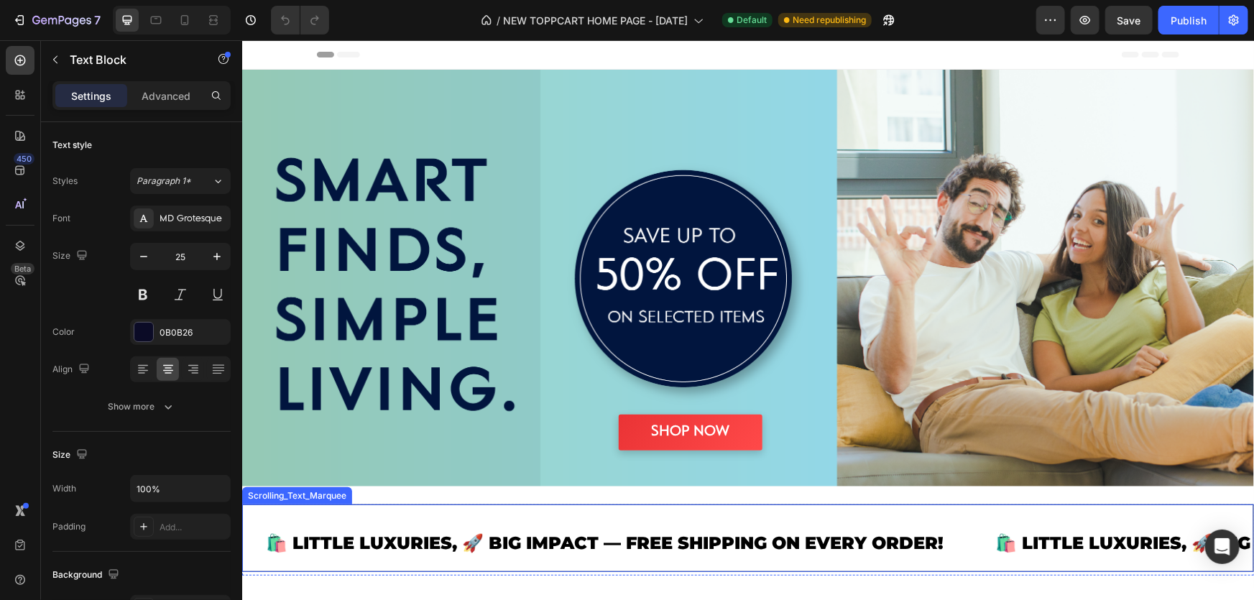
click at [446, 538] on link "🛍️ LITTLE LUXURIES, 🚀 BIG IMPACT — FREE SHIPPING ON EVERY ORDER!" at bounding box center [604, 542] width 678 height 21
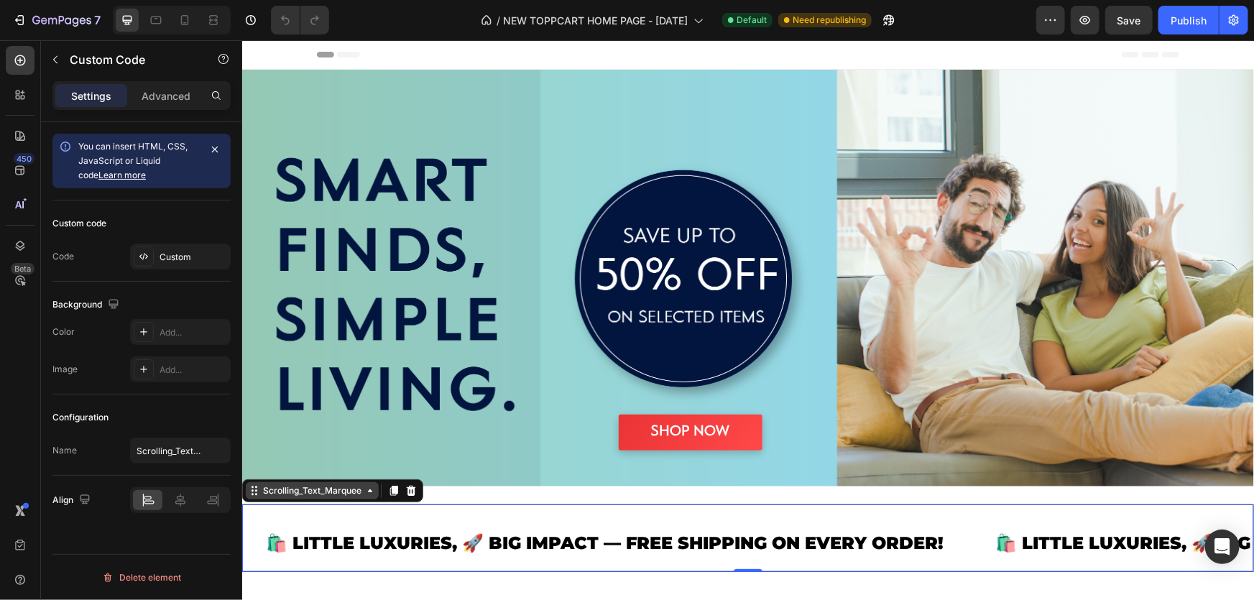
click at [371, 490] on icon at bounding box center [370, 491] width 12 height 12
click at [394, 489] on icon at bounding box center [393, 491] width 12 height 12
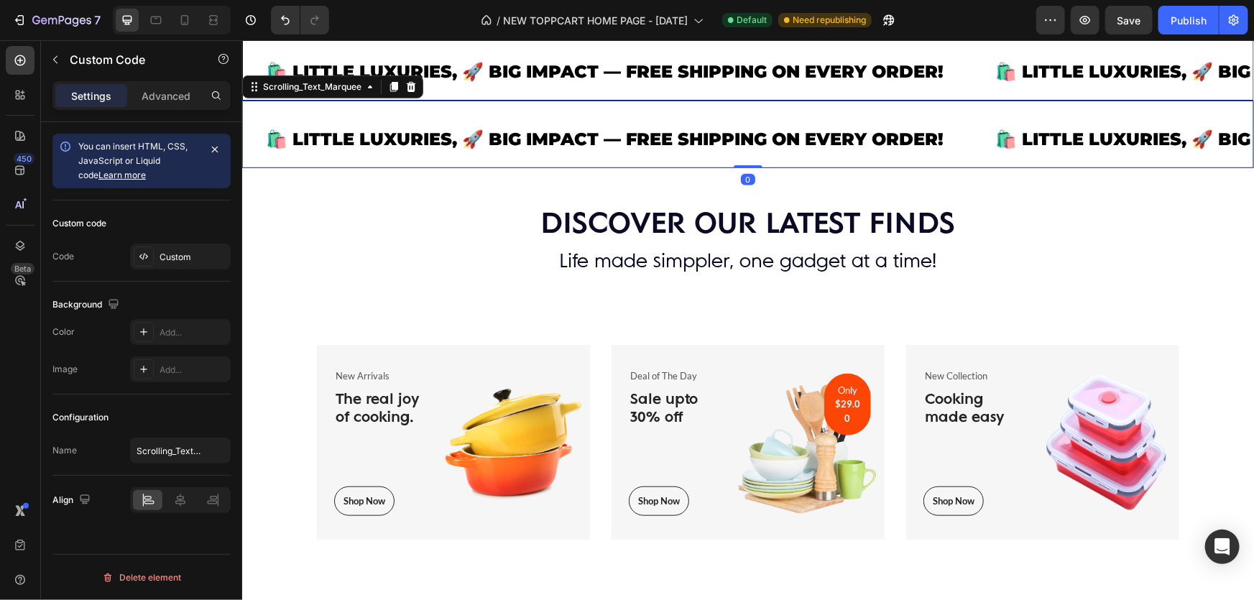
scroll to position [477, 0]
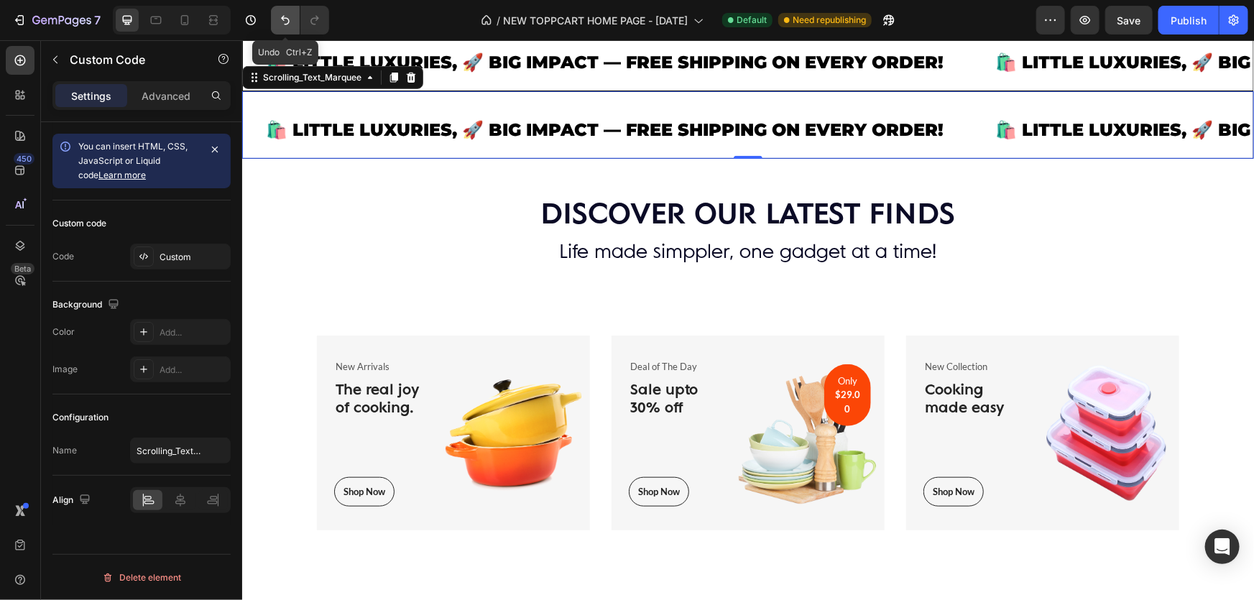
click at [288, 19] on icon "Undo/Redo" at bounding box center [285, 20] width 14 height 14
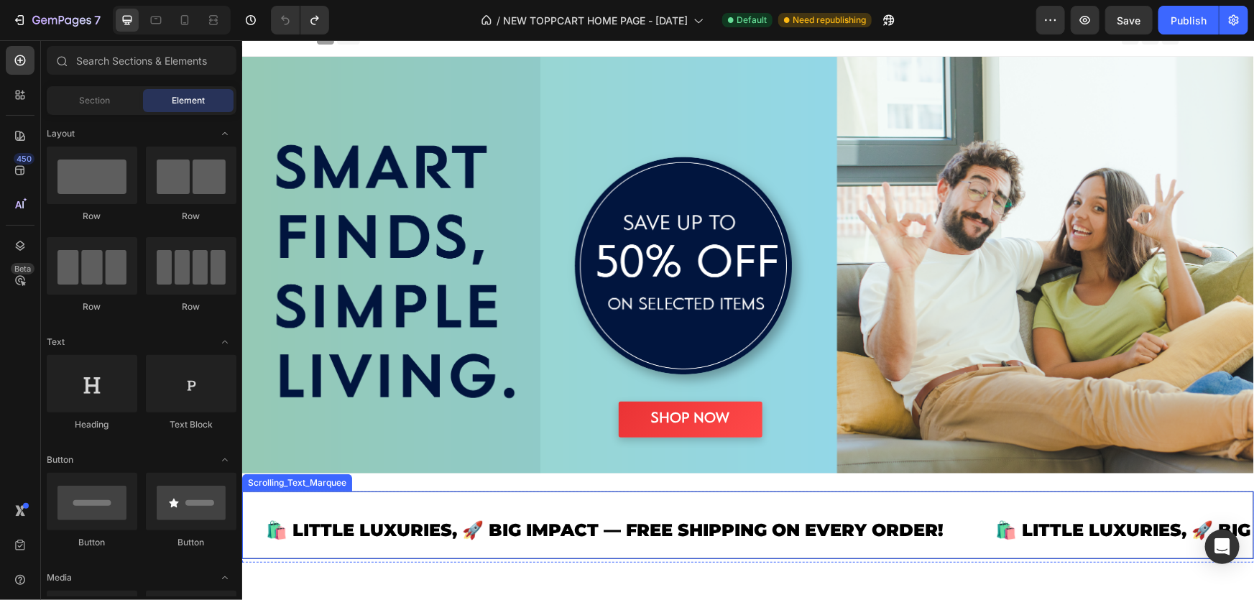
scroll to position [0, 0]
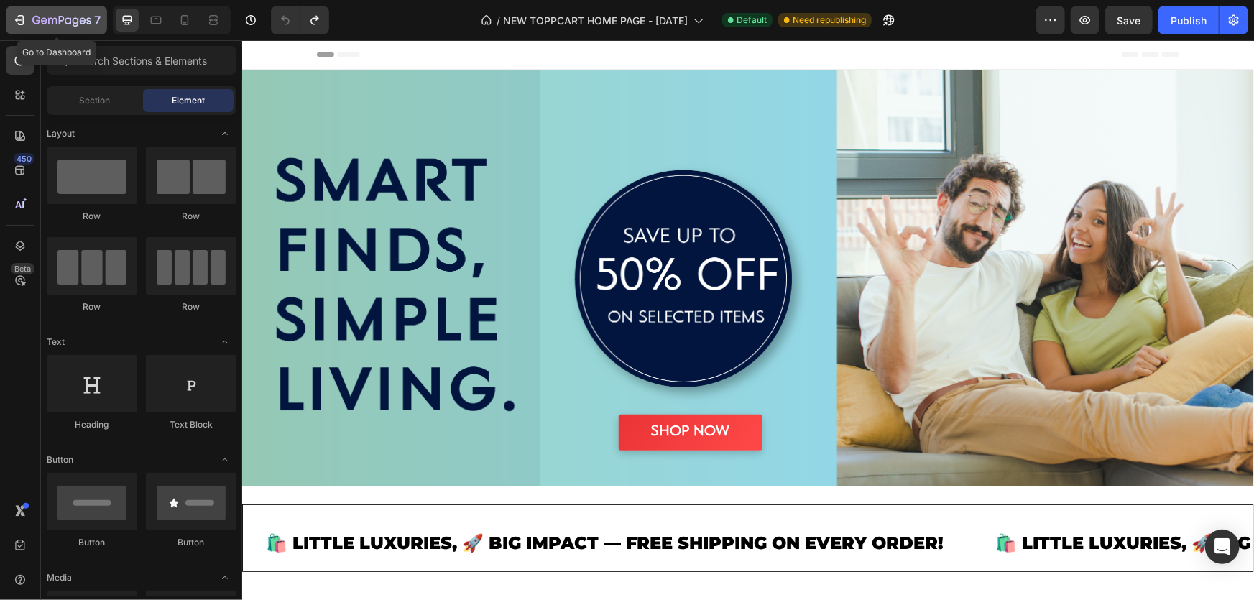
click at [14, 15] on icon "button" at bounding box center [19, 20] width 14 height 14
click at [637, 516] on div "🛍️ LITTLE LUXURIES, 🚀 BIG IMPACT — FREE SHIPPING ON EVERY ORDER! 🛍️ LITTLE LUXU…" at bounding box center [1252, 537] width 2022 height 43
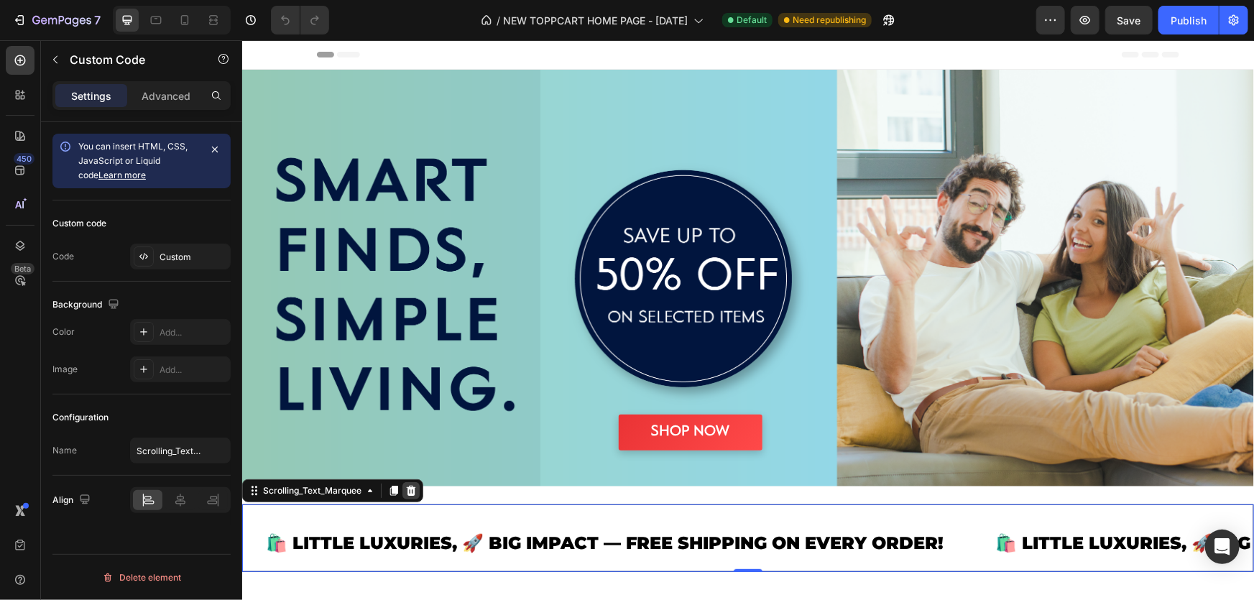
click at [413, 490] on icon at bounding box center [411, 491] width 12 height 12
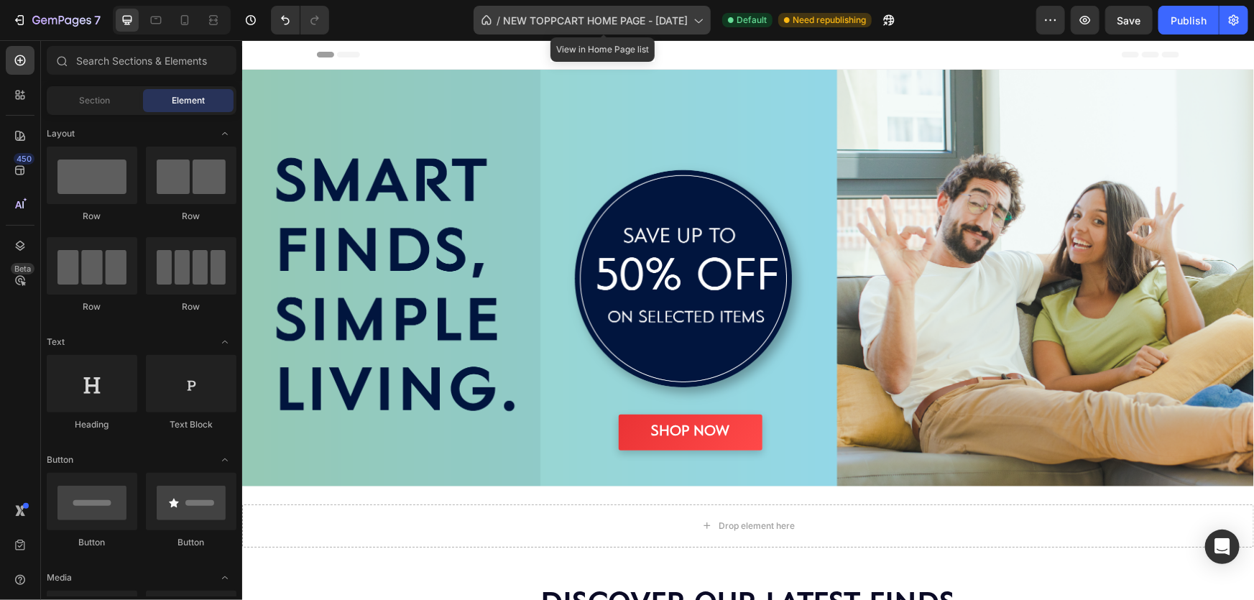
click at [688, 22] on span "NEW TOPPCART HOME PAGE - [DATE]" at bounding box center [595, 20] width 185 height 15
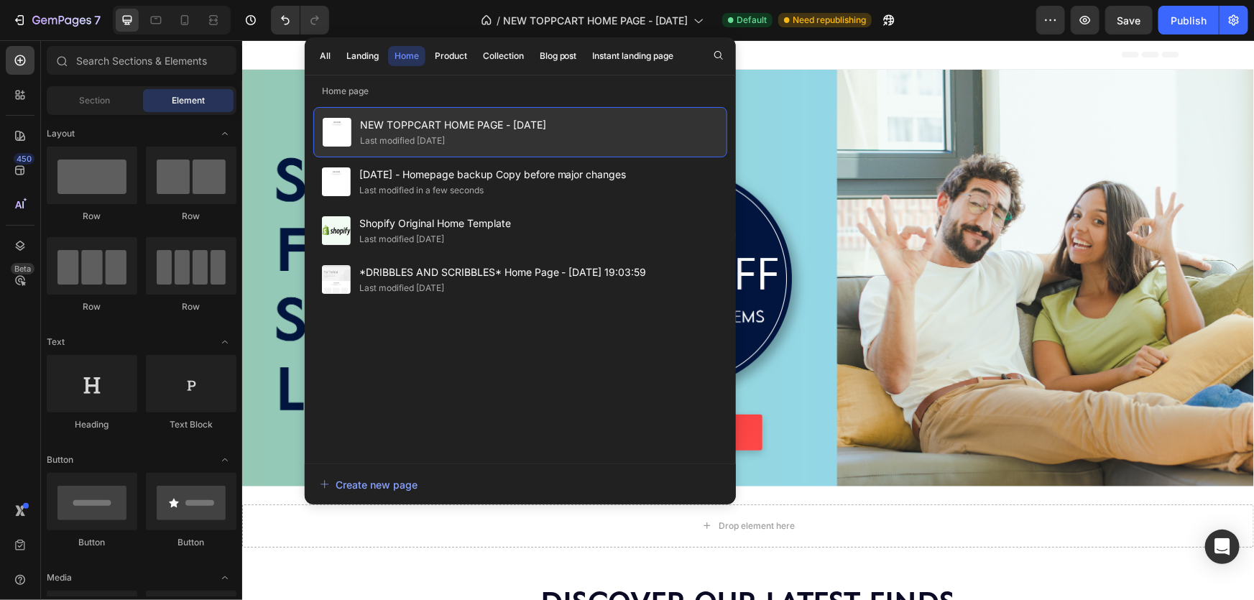
click at [544, 117] on span "NEW TOPPCART HOME PAGE - [DATE]" at bounding box center [453, 124] width 186 height 17
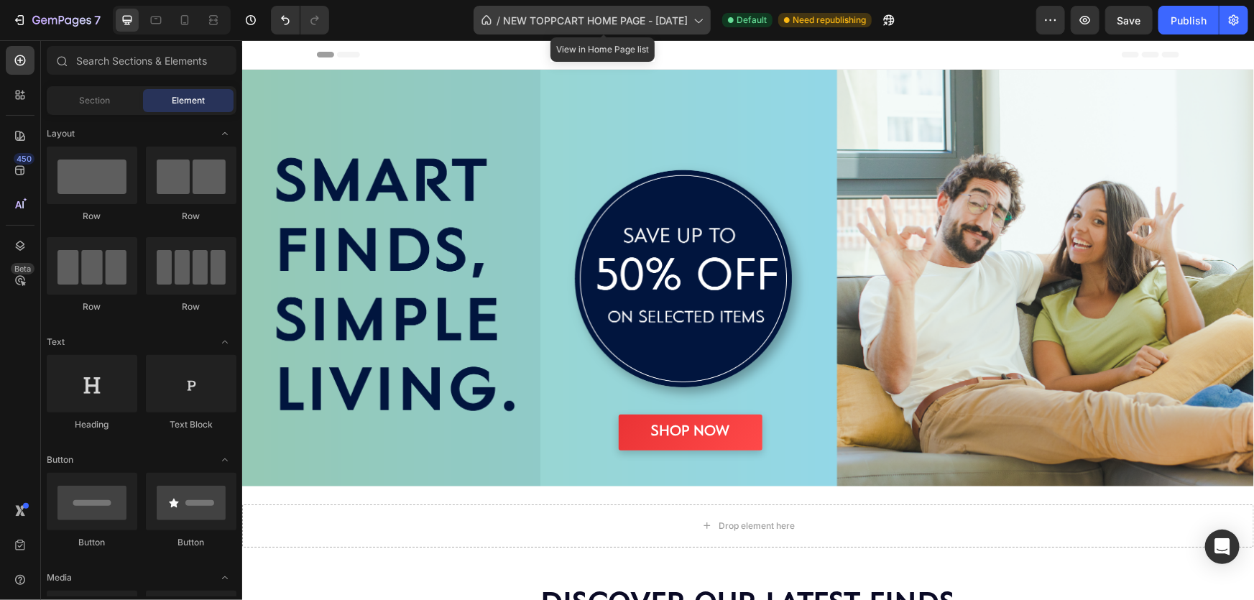
click at [685, 21] on span "NEW TOPPCART HOME PAGE - [DATE]" at bounding box center [595, 20] width 185 height 15
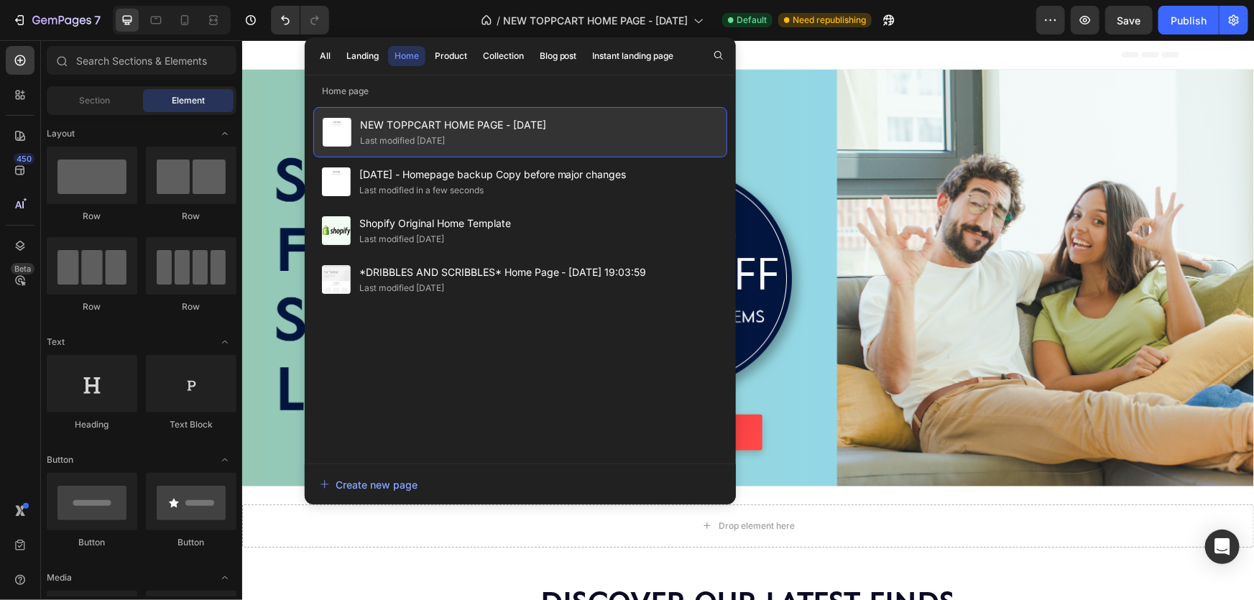
drag, startPoint x: 552, startPoint y: 122, endPoint x: 528, endPoint y: 126, distance: 24.0
click at [528, 126] on span "NEW TOPPCART HOME PAGE - [DATE]" at bounding box center [453, 124] width 186 height 17
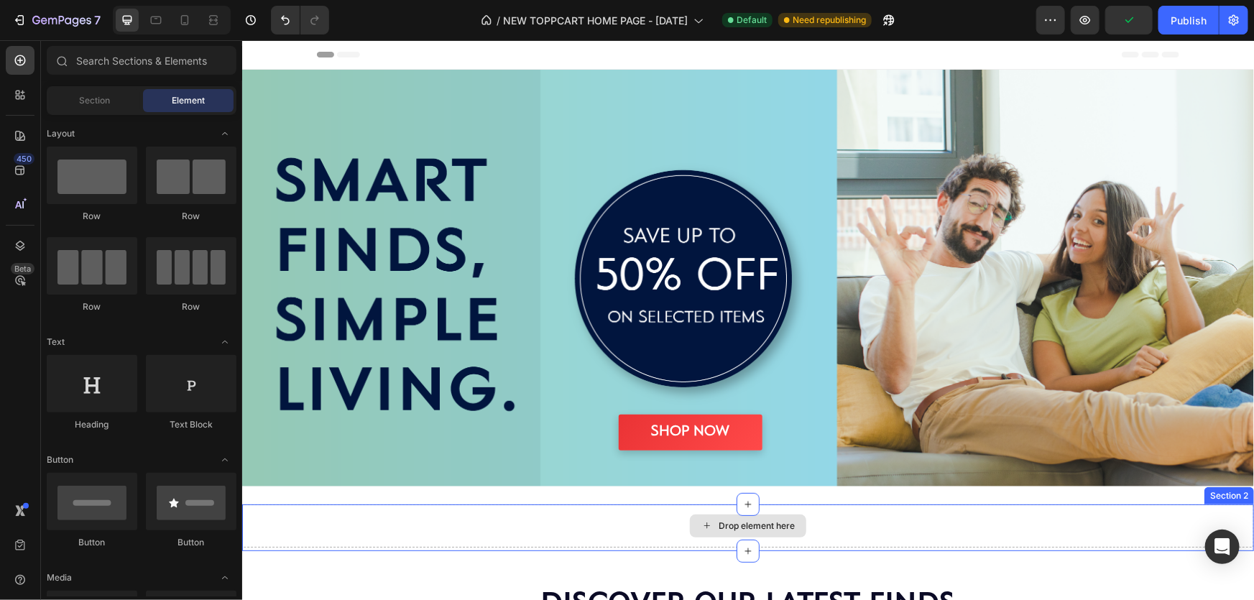
click at [1079, 510] on div "Drop element here" at bounding box center [748, 525] width 1012 height 43
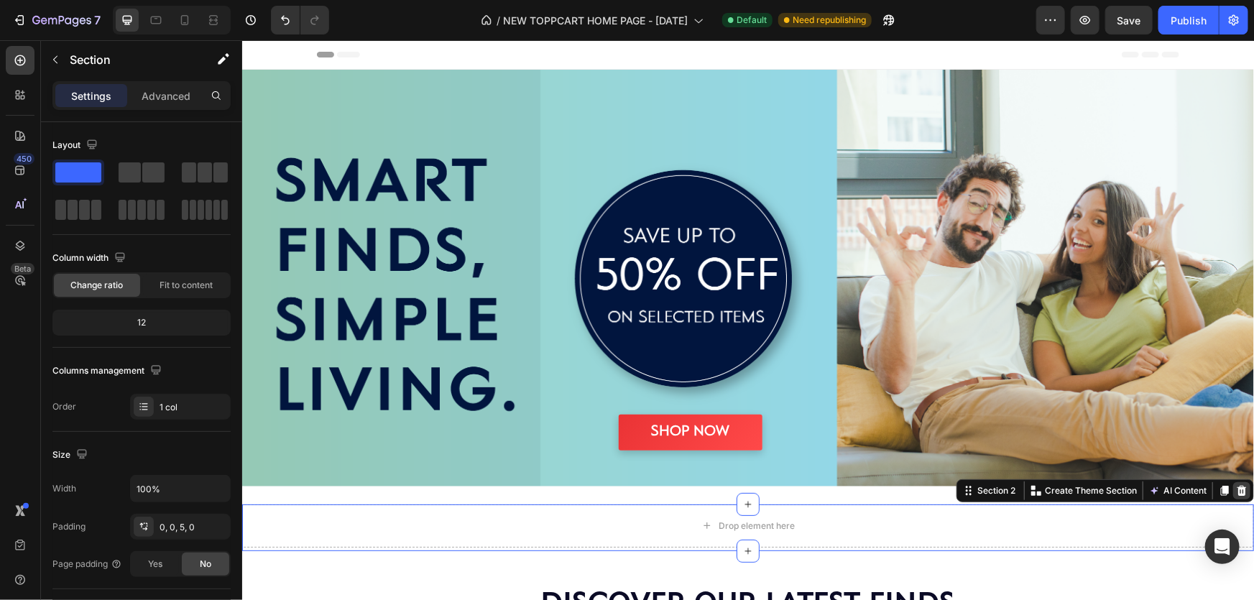
click at [1237, 485] on icon at bounding box center [1241, 490] width 9 height 10
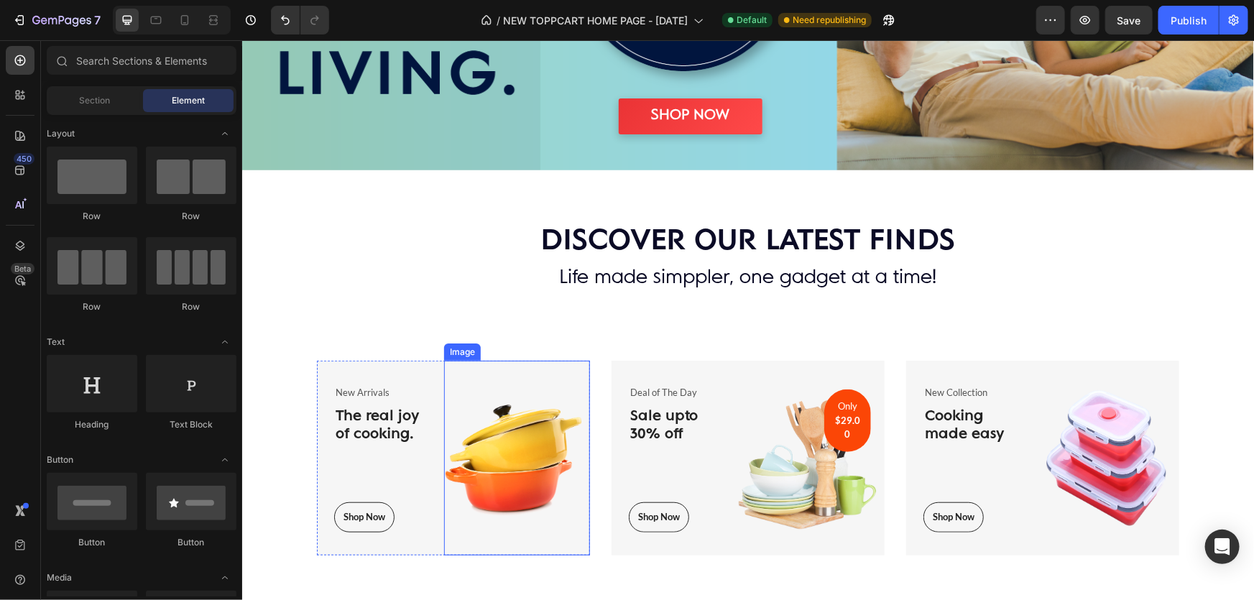
scroll to position [326, 0]
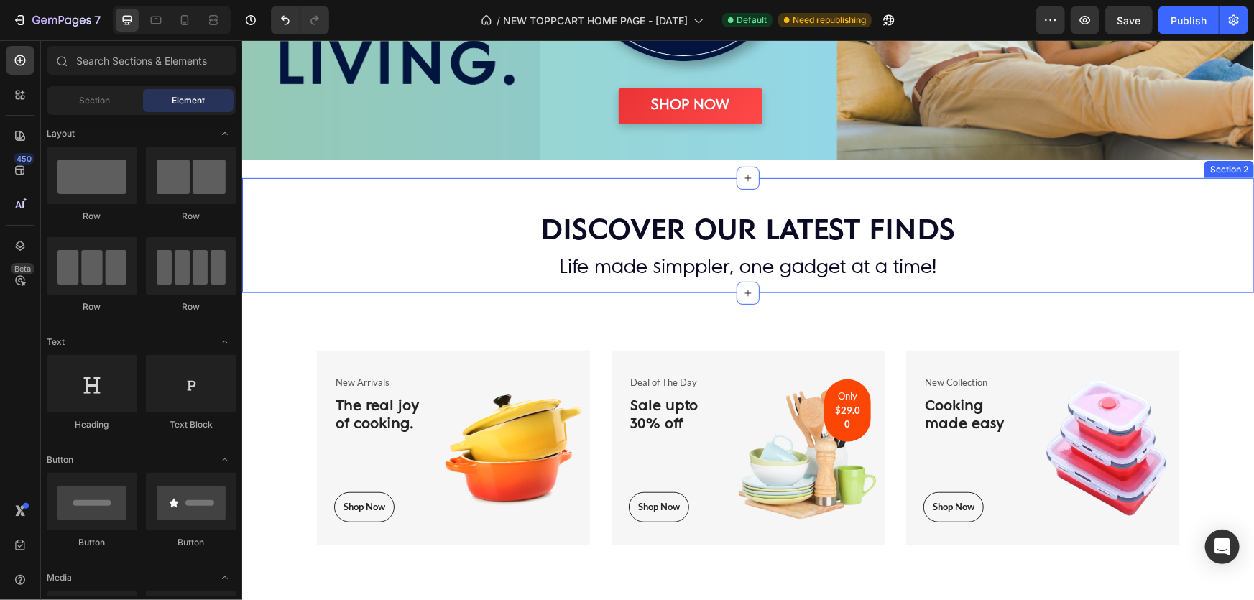
click at [493, 188] on div "DISCOVER OUR LATEST FINDS Heading Life made simppler, one gadget at a time! Tex…" at bounding box center [748, 235] width 1012 height 115
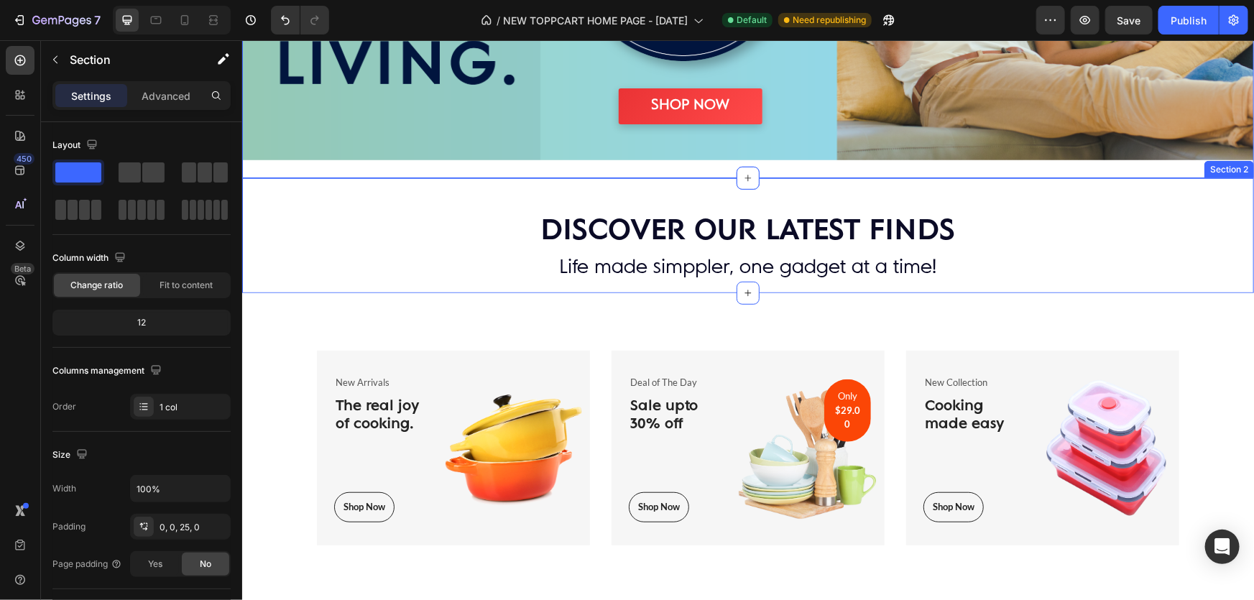
click at [502, 202] on div "DISCOVER OUR LATEST FINDS Heading Life made simppler, one gadget at a time! Tex…" at bounding box center [748, 243] width 1012 height 85
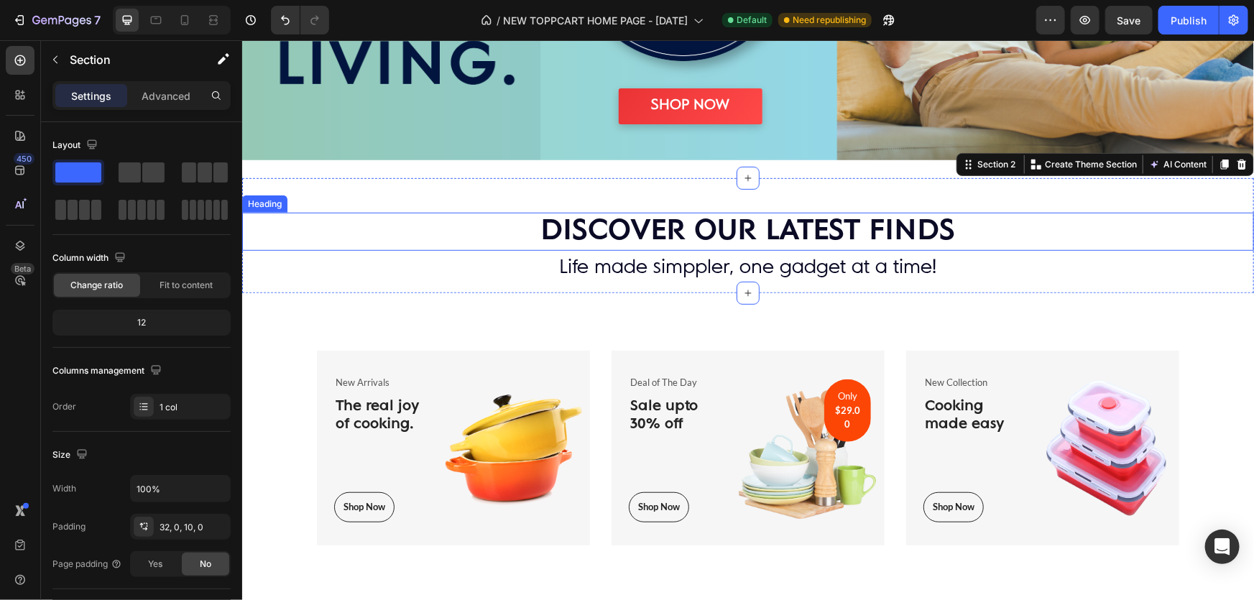
click at [497, 224] on h2 "DISCOVER OUR LATEST FINDS" at bounding box center [748, 231] width 1012 height 38
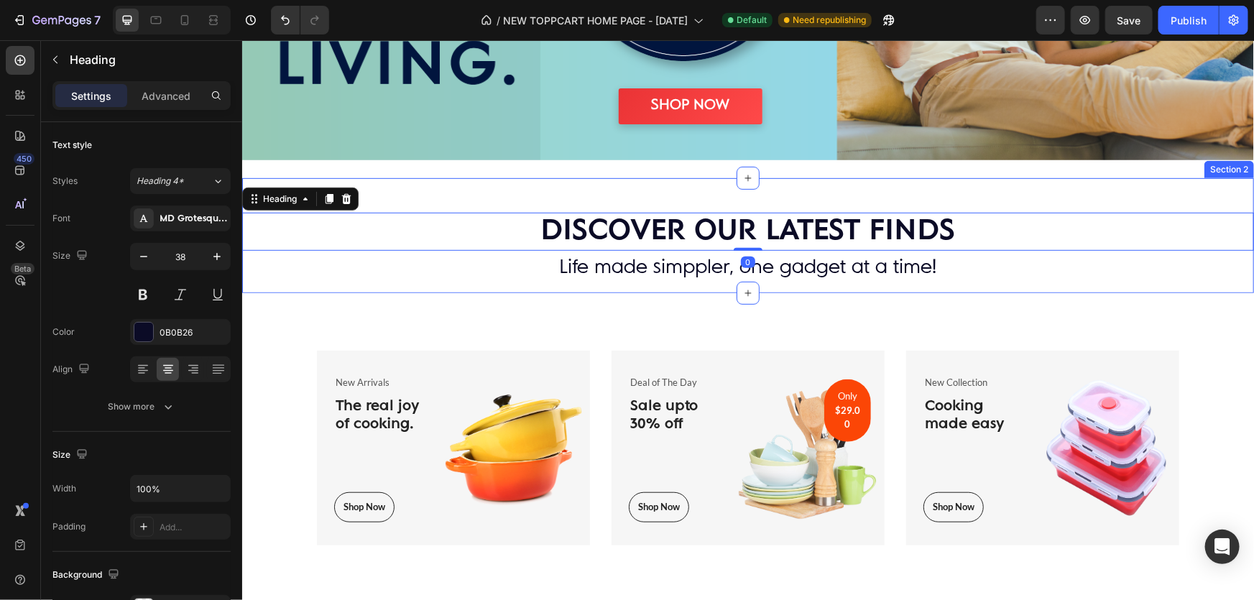
click at [544, 179] on div "DISCOVER OUR LATEST FINDS Heading 0 Life made simppler, one gadget at a time! T…" at bounding box center [748, 235] width 1012 height 115
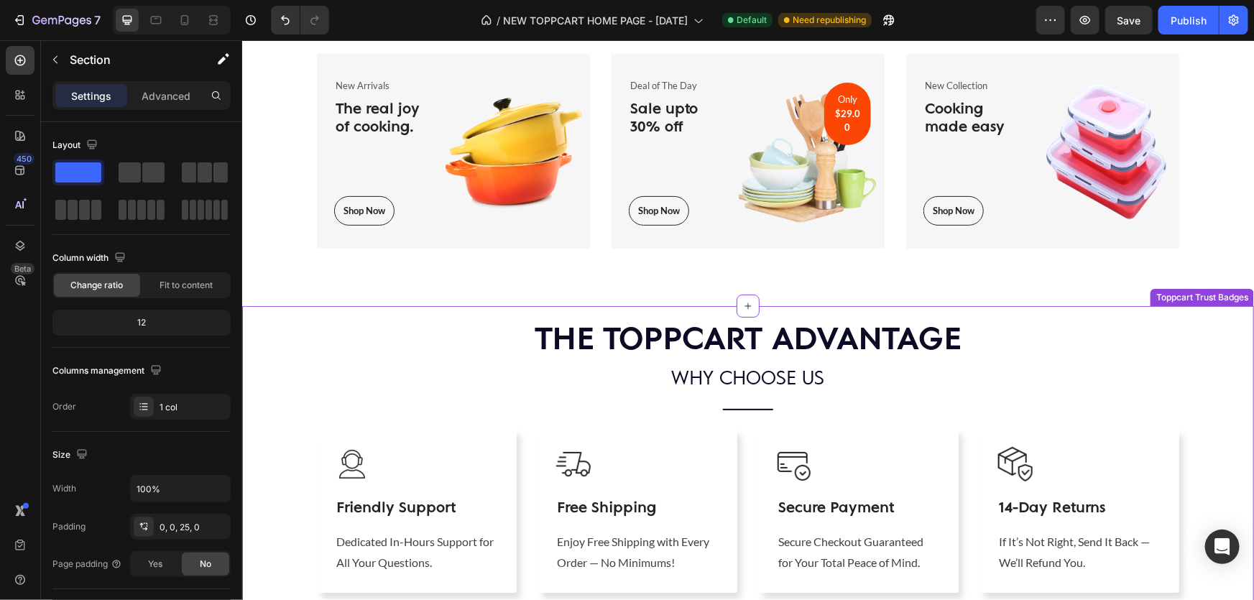
scroll to position [201, 0]
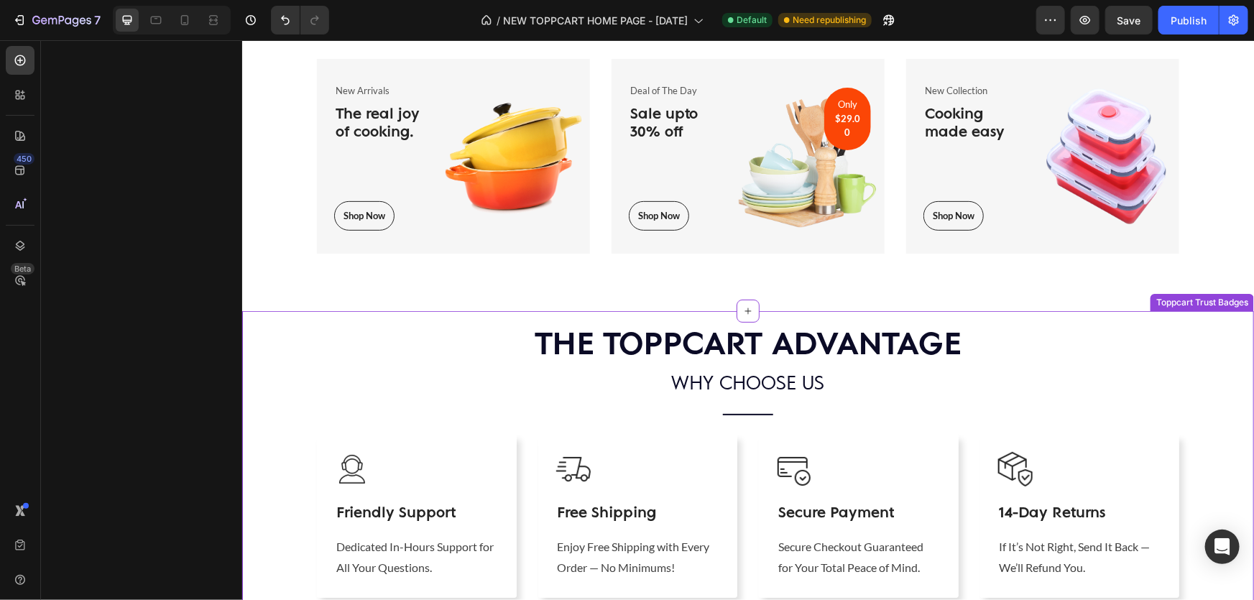
click at [1037, 510] on h3 "14-Day Returns" at bounding box center [1080, 513] width 164 height 21
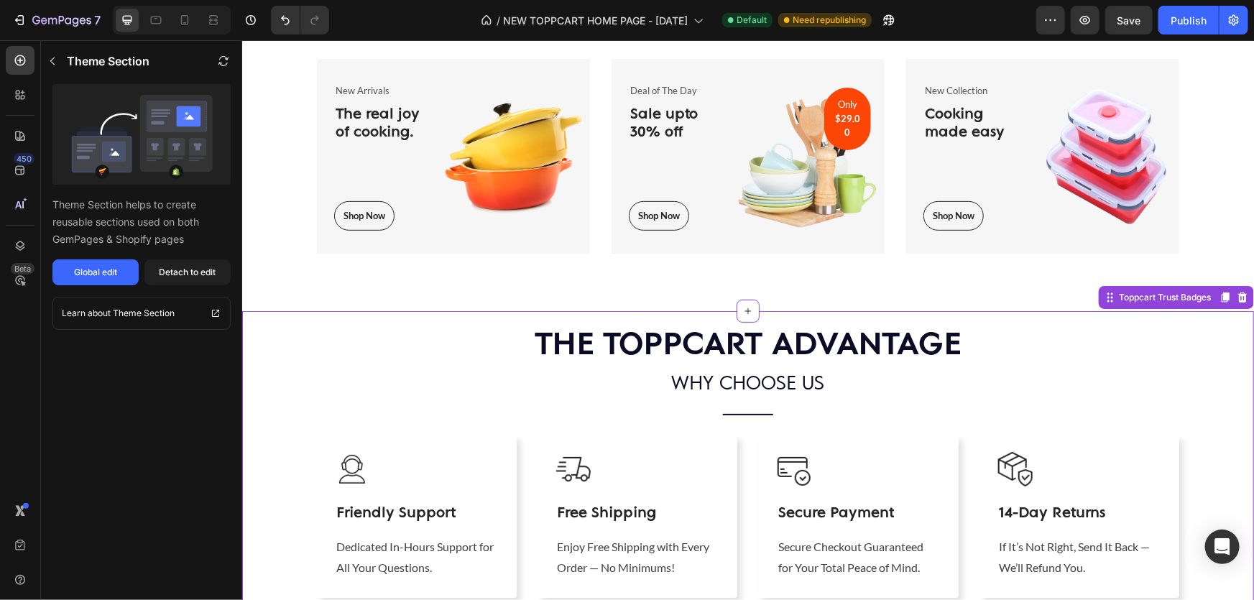
click at [1025, 513] on h3 "14-Day Returns" at bounding box center [1080, 513] width 164 height 21
click at [107, 277] on div "Global edit" at bounding box center [95, 272] width 43 height 13
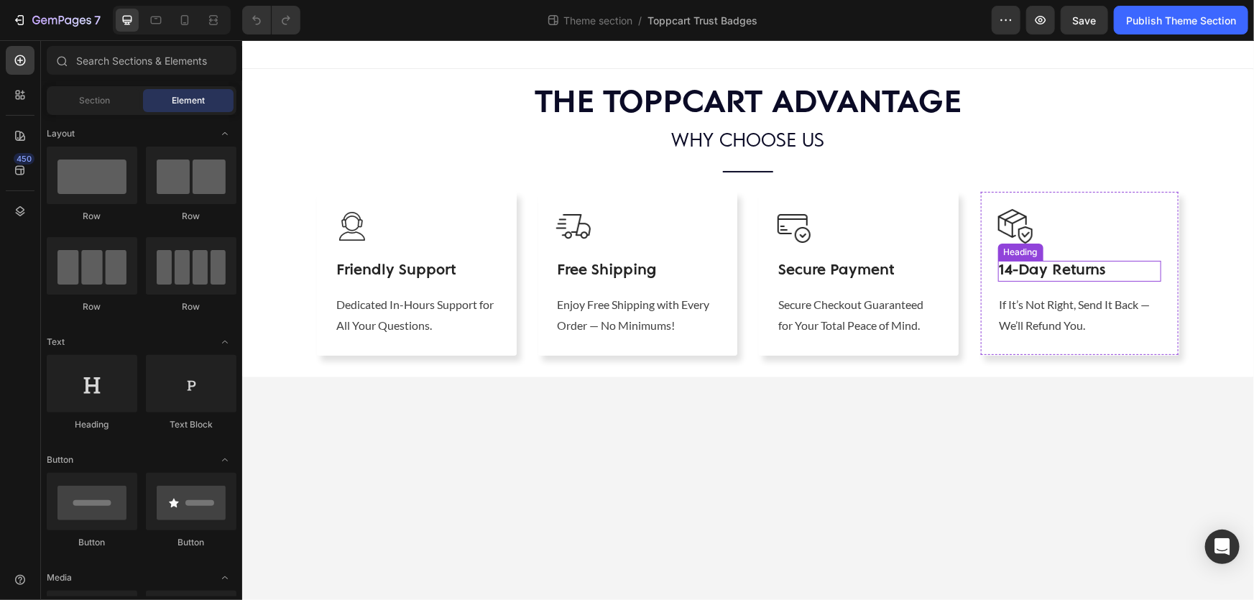
click at [1011, 272] on h3 "14-Day Returns" at bounding box center [1080, 270] width 164 height 21
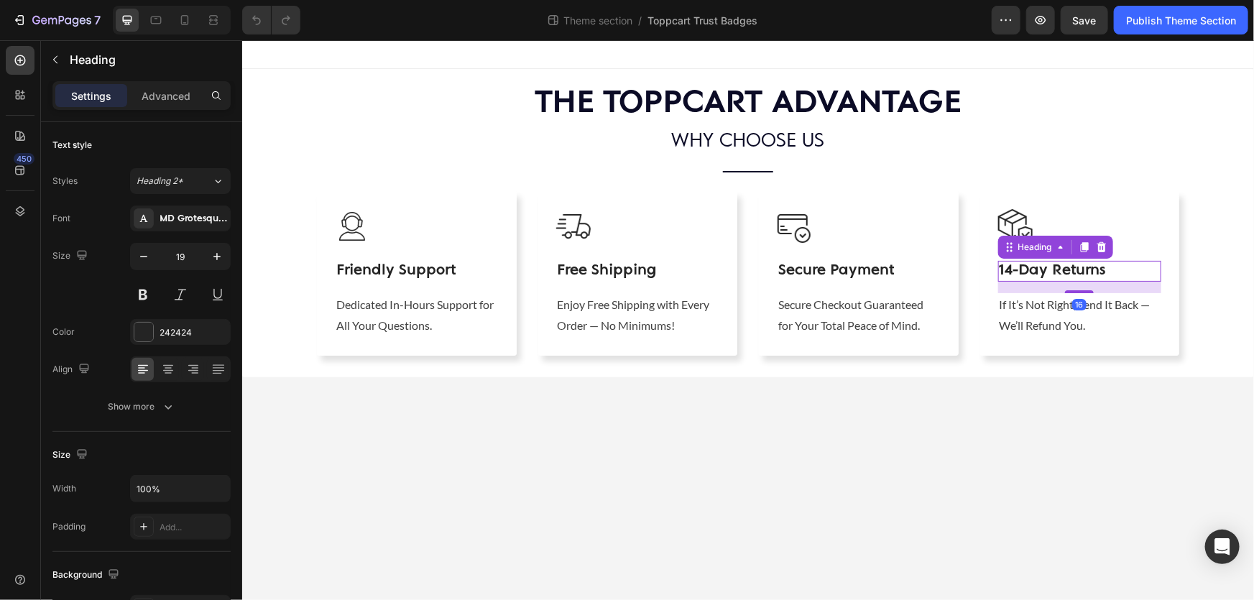
click at [1012, 272] on h3 "14-Day Returns" at bounding box center [1080, 270] width 164 height 21
click at [959, 503] on body "THE TOPPCART ADVANTAGE Heading WHY CHOOSE US Text Block Title Line Row Image Fr…" at bounding box center [748, 320] width 1012 height 560
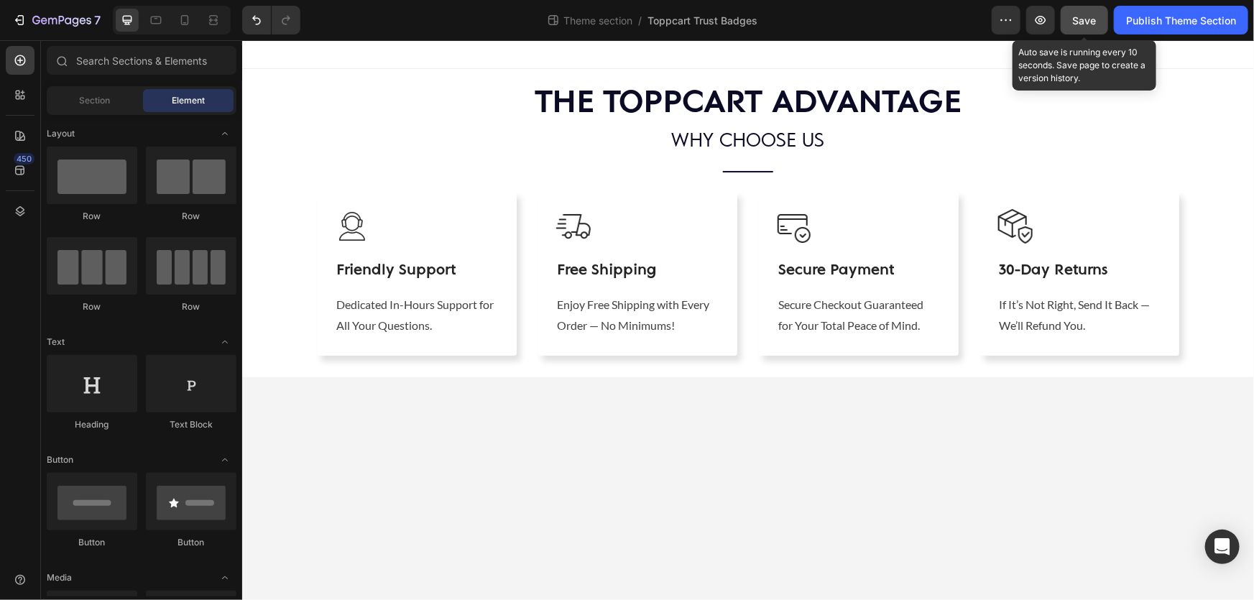
click at [1087, 24] on span "Save" at bounding box center [1085, 20] width 24 height 12
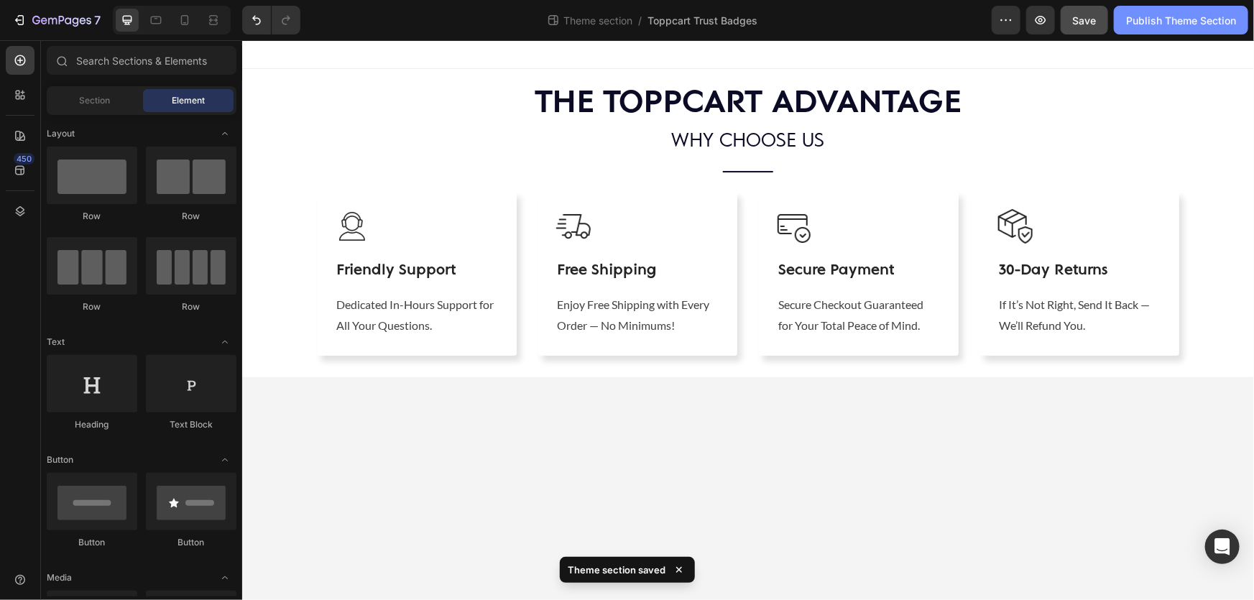
click at [1155, 28] on button "Publish Theme Section" at bounding box center [1181, 20] width 134 height 29
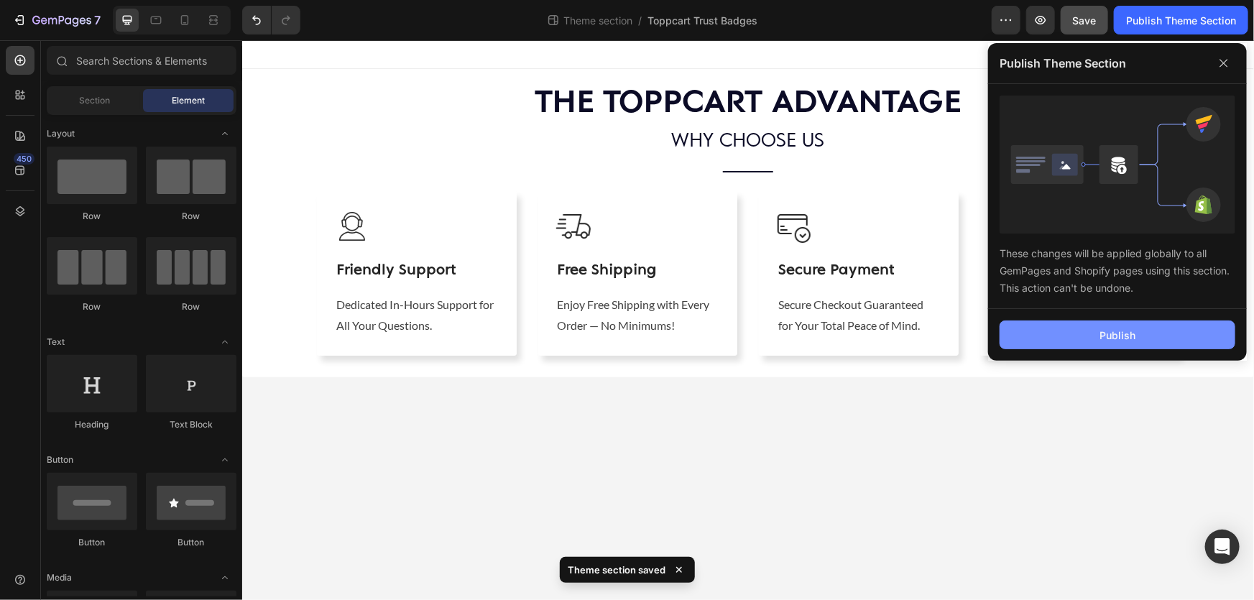
click at [1114, 338] on div "Publish" at bounding box center [1118, 335] width 36 height 15
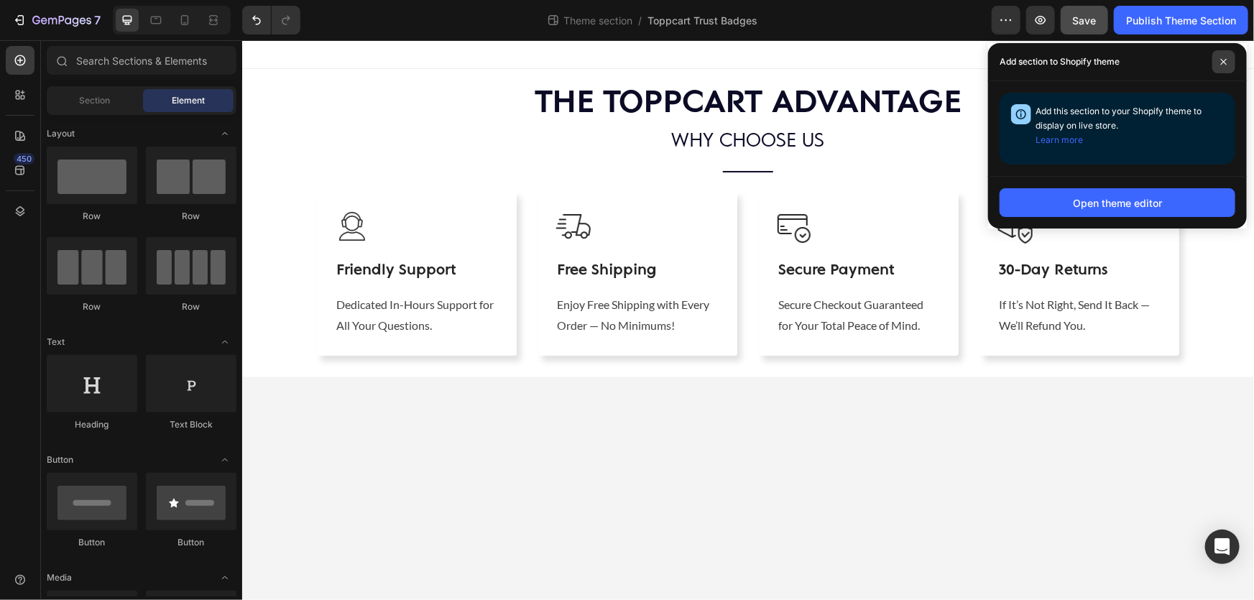
click at [1222, 57] on span at bounding box center [1224, 61] width 23 height 23
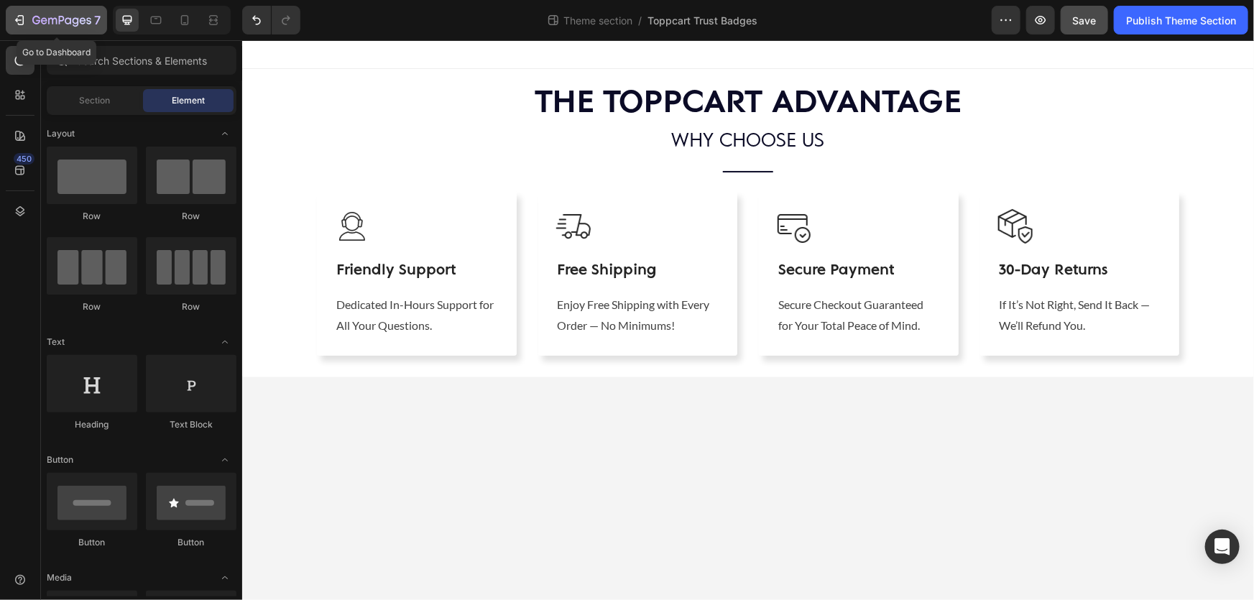
click at [30, 22] on div "7" at bounding box center [56, 20] width 88 height 17
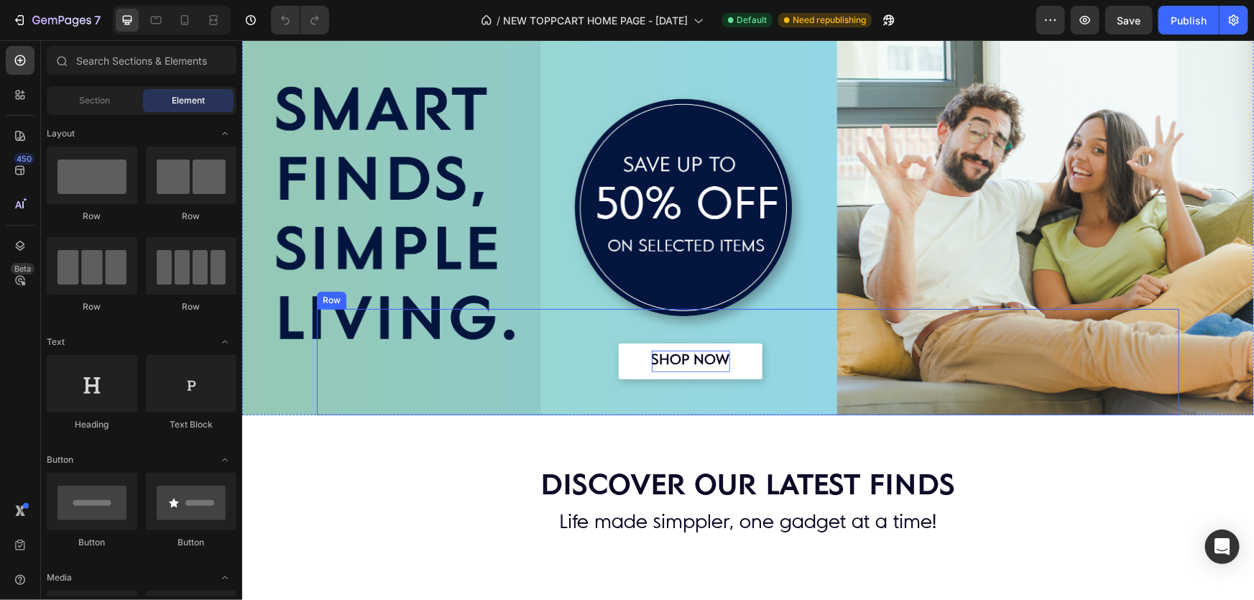
scroll to position [130, 0]
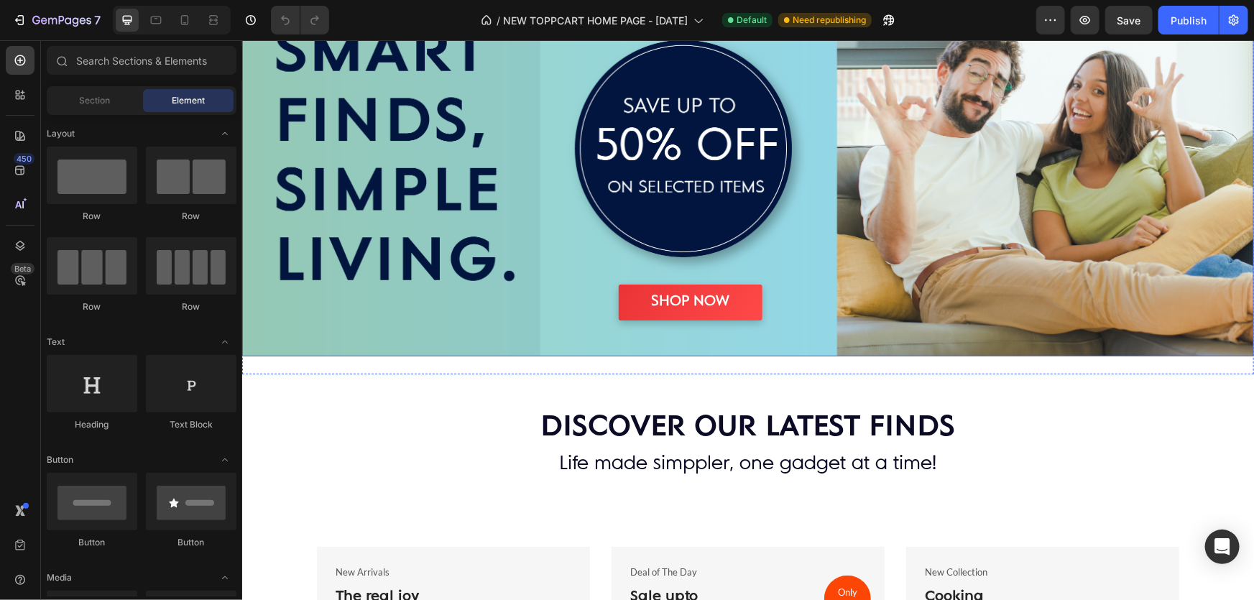
click at [707, 193] on div "Overlay" at bounding box center [748, 147] width 1012 height 417
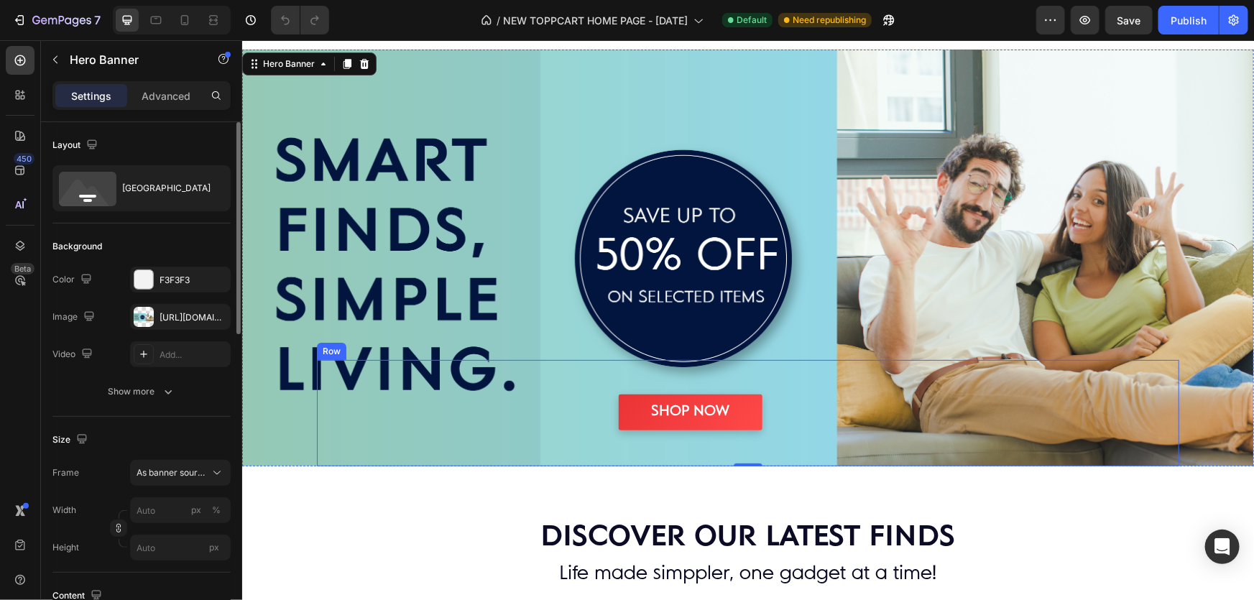
scroll to position [0, 0]
